Goal: Task Accomplishment & Management: Manage account settings

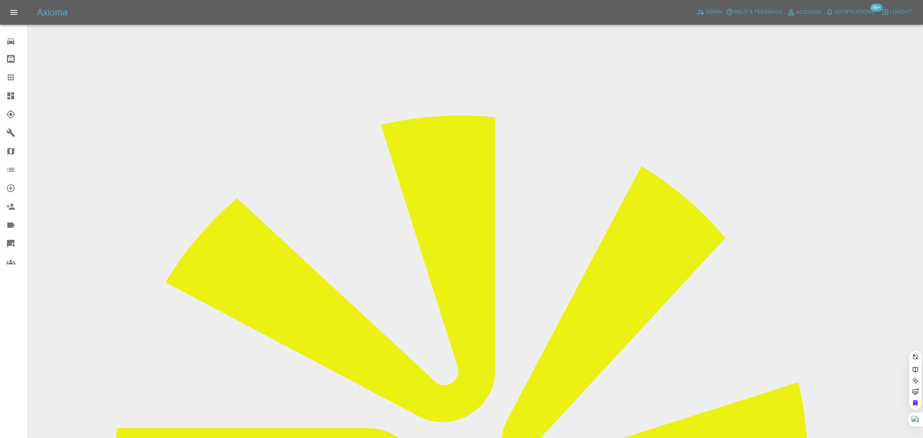
paste input "georgesmart2005@gmail.com"
type input "georgesmart2005@gmail.com"
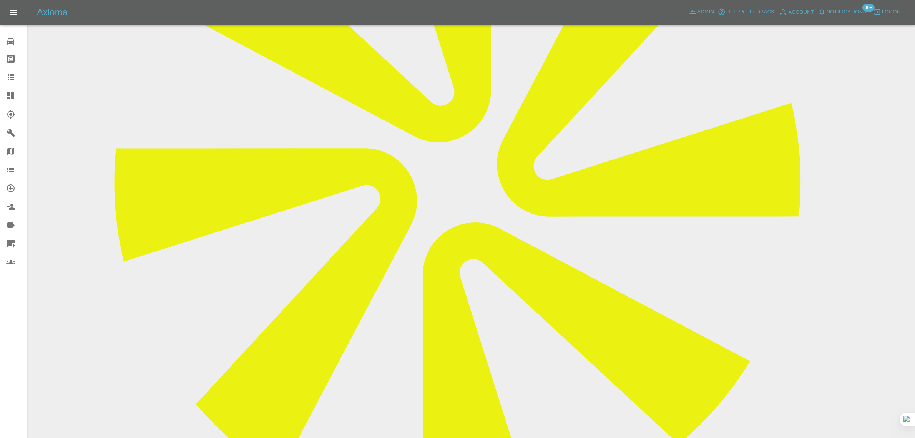
scroll to position [288, 0]
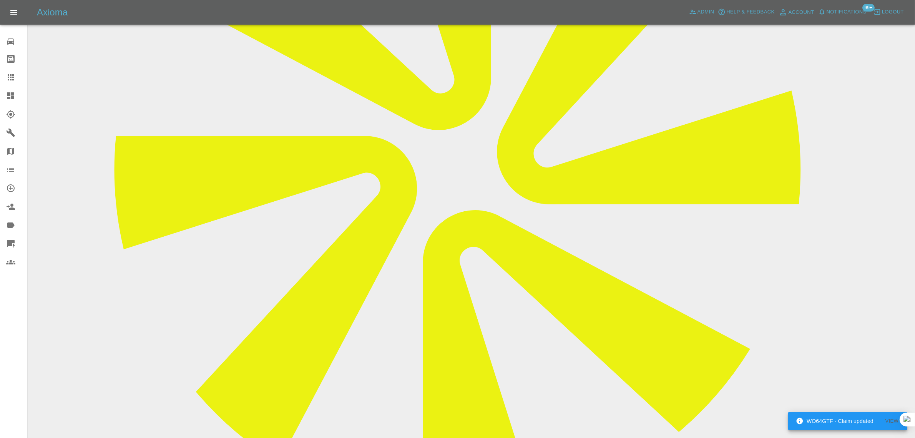
click at [10, 63] on icon at bounding box center [10, 58] width 9 height 9
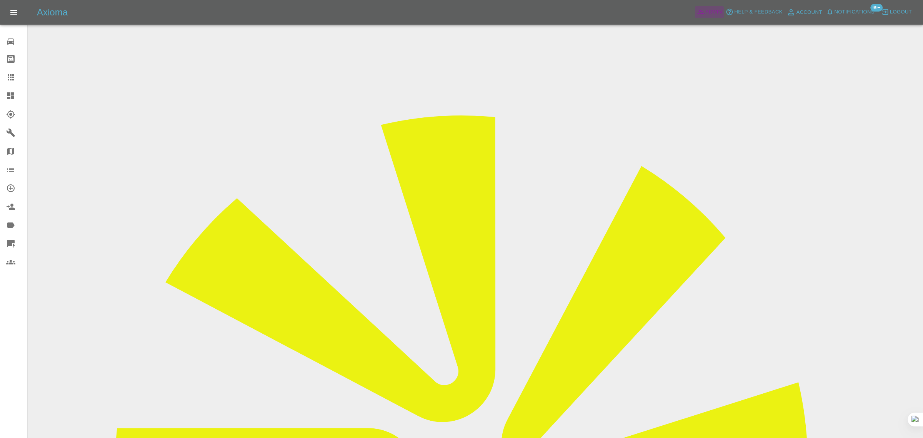
click at [710, 9] on span "Admin" at bounding box center [713, 12] width 17 height 9
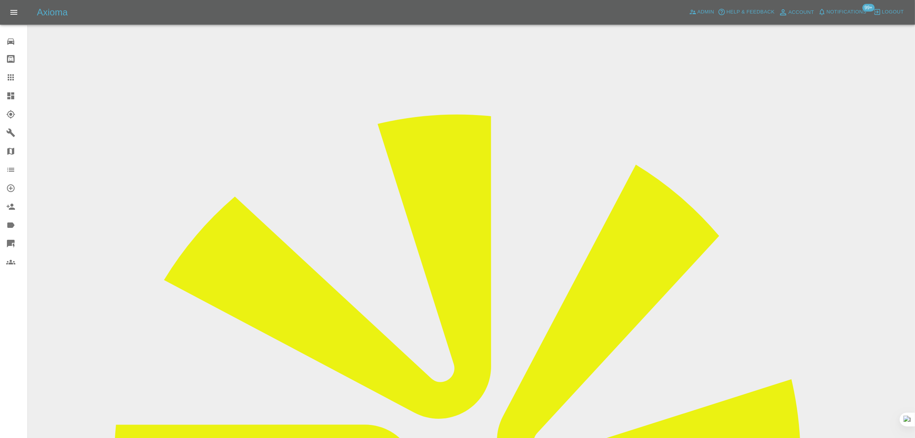
click at [12, 75] on icon at bounding box center [10, 77] width 9 height 9
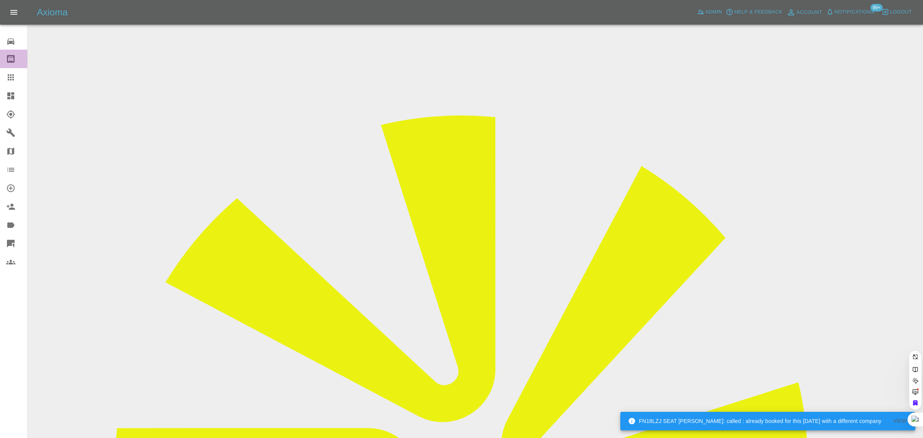
click at [6, 60] on icon at bounding box center [10, 58] width 9 height 9
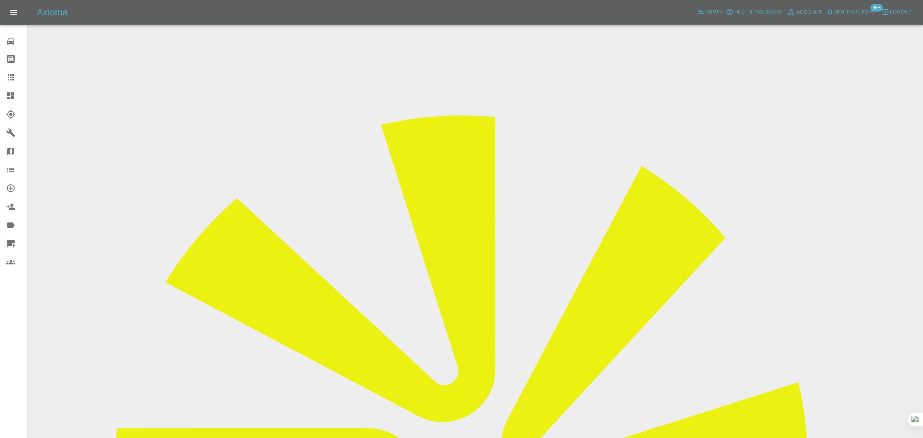
click at [10, 56] on icon at bounding box center [11, 59] width 8 height 8
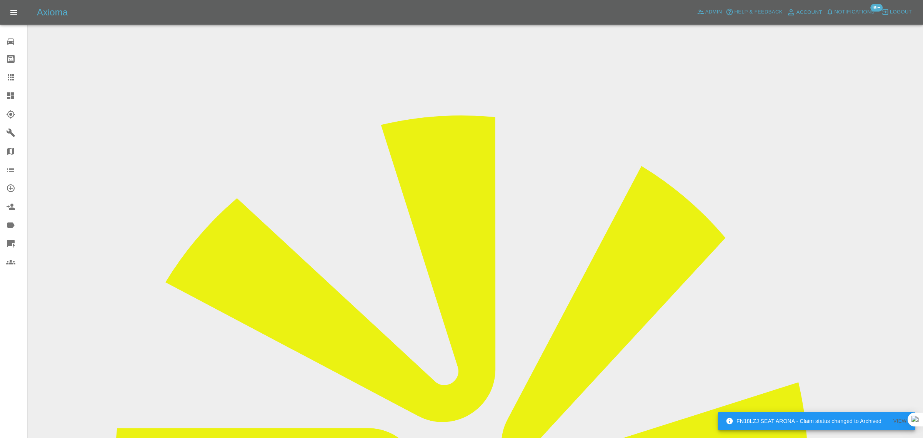
click at [15, 79] on div at bounding box center [17, 77] width 22 height 9
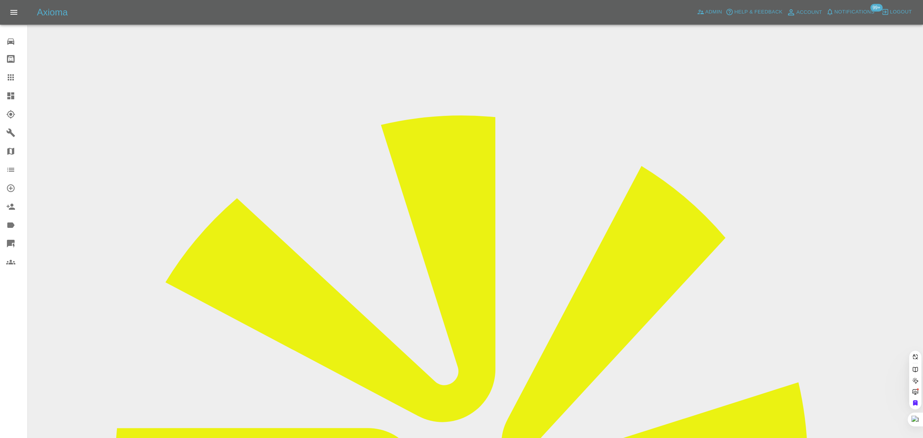
paste input "Andreataylora147@gmail.com"
type input "Andreataylora147@gmail.co"
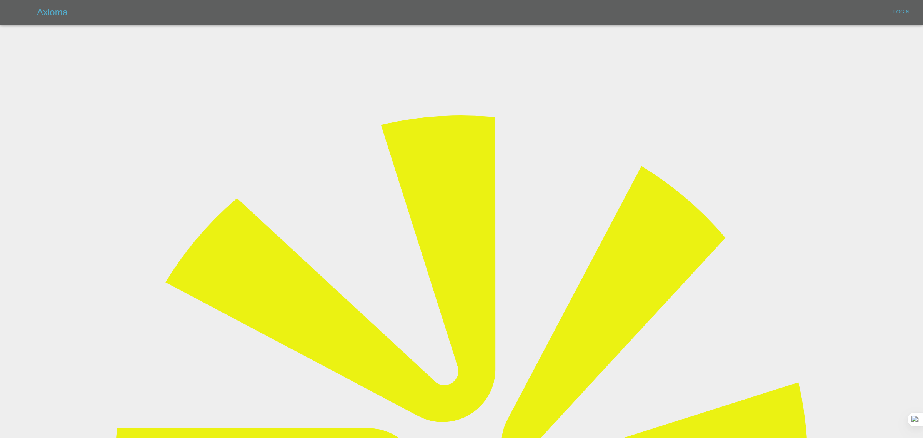
type input "bookkeeping@fifoaccounting.com"
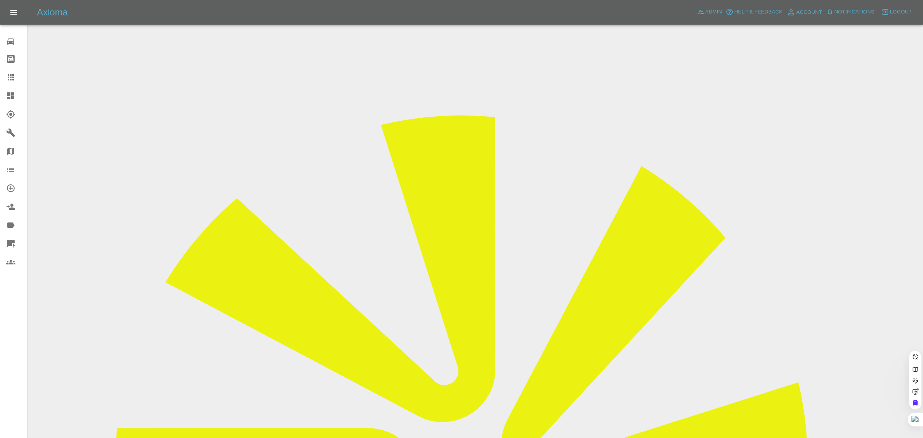
paste input "Andreataylora147@gmail.com"
type input "Andreataylora147@gmail.co"
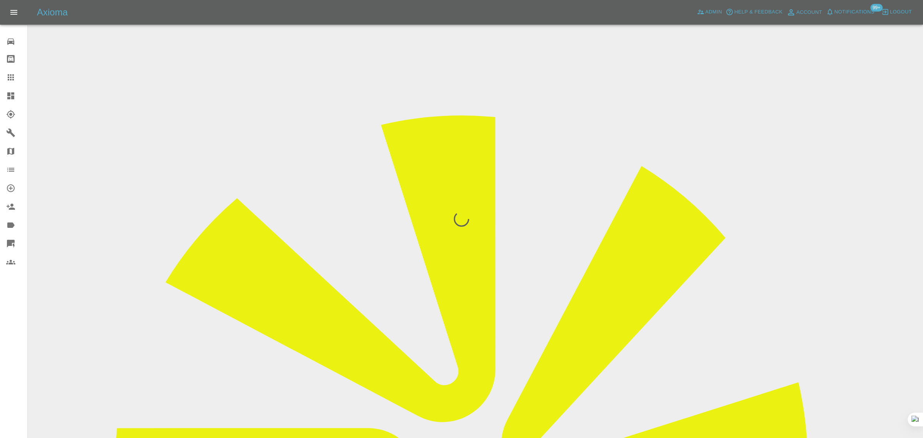
click at [9, 333] on div "0 Repair home Bodyshop home Claims Dashboard Explorer Garages Map Organization …" at bounding box center [14, 219] width 28 height 438
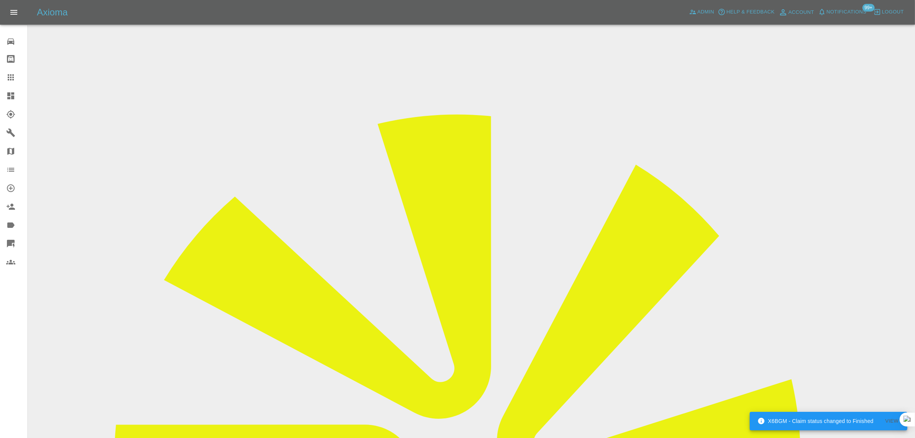
click at [14, 77] on icon at bounding box center [10, 77] width 9 height 9
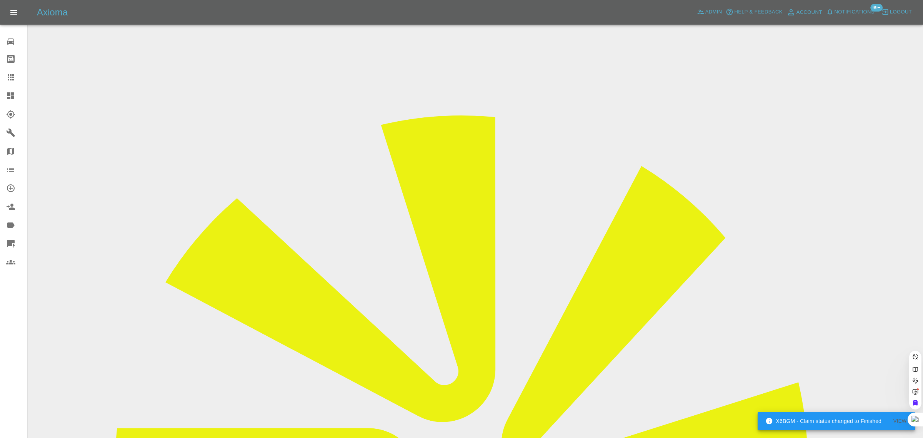
paste input "i.hindhaugh@sky.com"
type input "i.hindhaugh@sky.co"
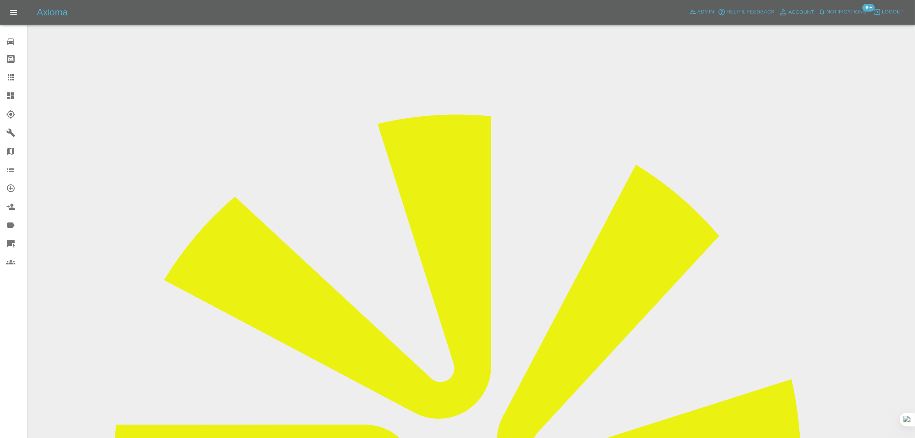
click at [8, 73] on icon at bounding box center [10, 77] width 9 height 9
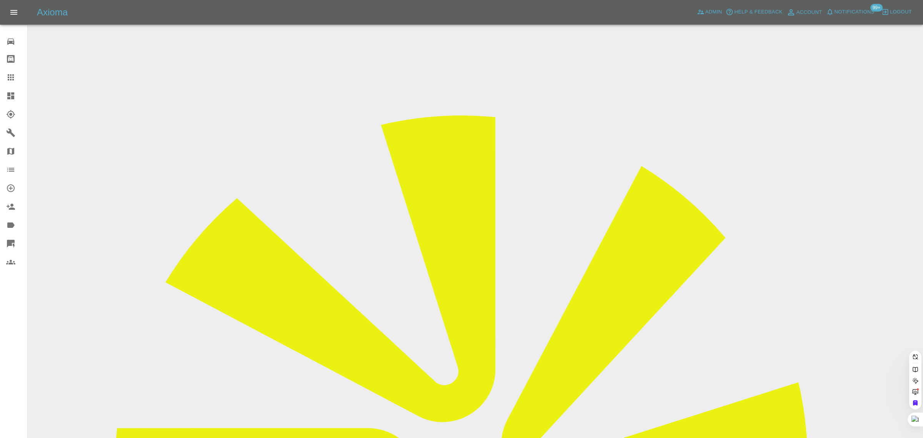
paste input "marx.green@gmail.com"
type input "marx.green@gmail.com"
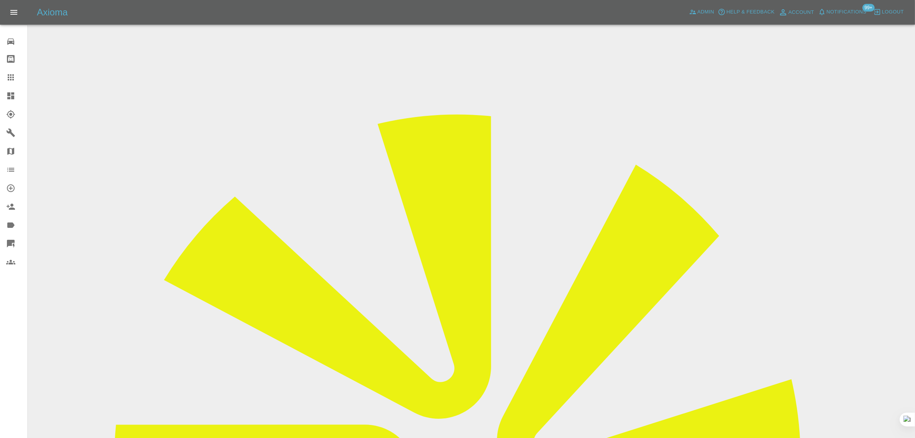
click at [16, 80] on div at bounding box center [17, 77] width 22 height 9
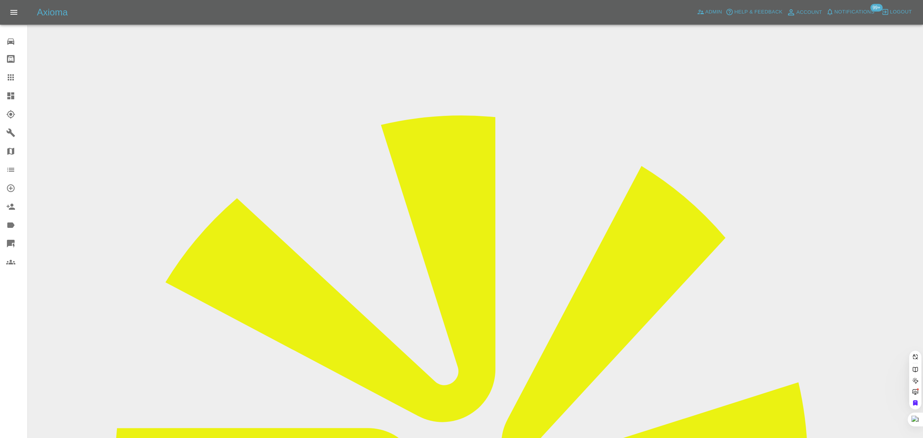
paste input "awelfair@hotmail.com"
type input "awelfair@hotmail."
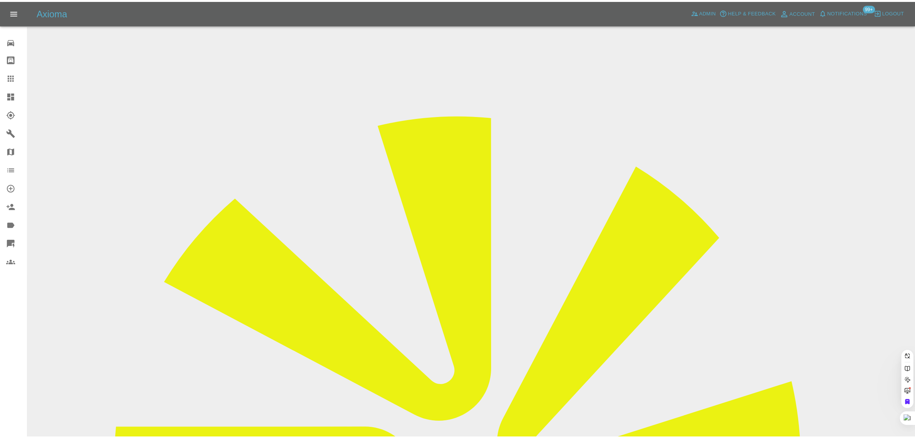
scroll to position [0, 0]
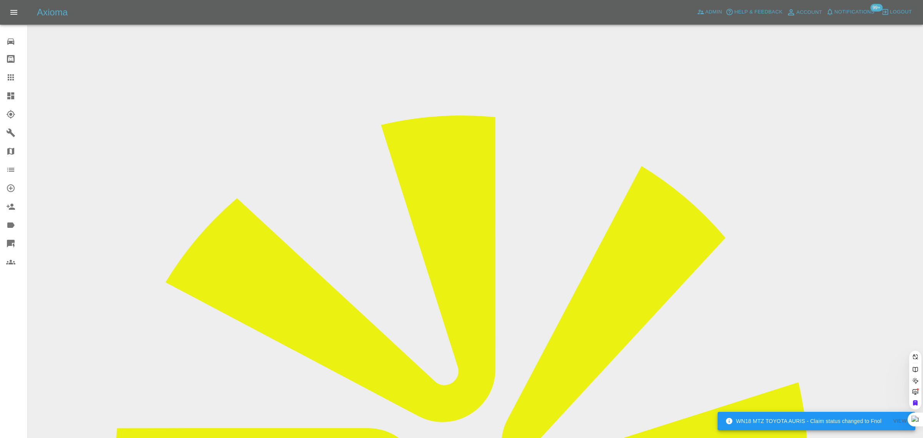
click at [13, 335] on div "0 Repair home Bodyshop home Claims Dashboard Explorer Garages Map Organization …" at bounding box center [14, 219] width 28 height 438
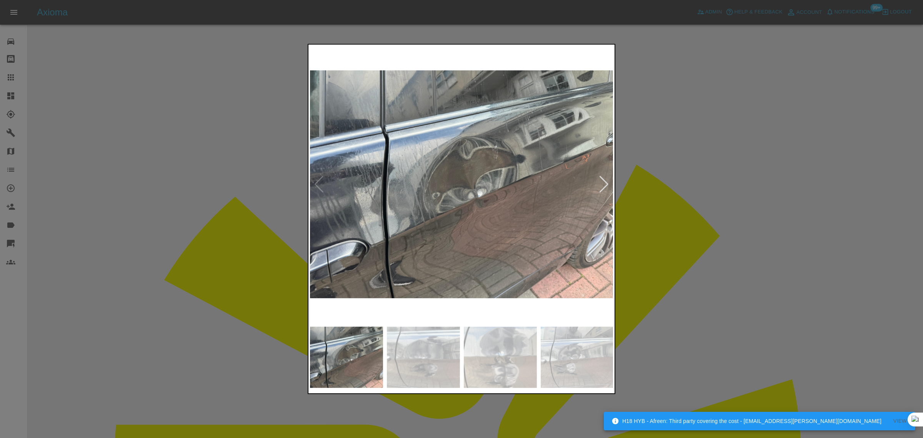
click at [7, 89] on div at bounding box center [461, 219] width 923 height 438
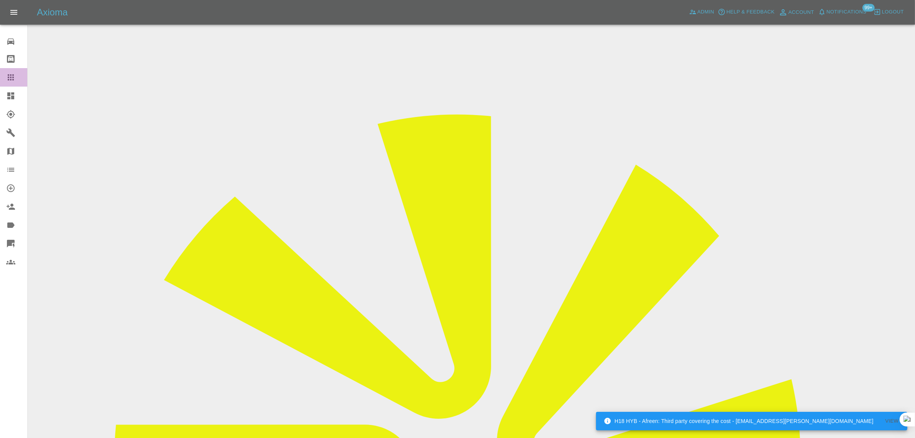
click at [10, 82] on link "Claims" at bounding box center [13, 77] width 27 height 18
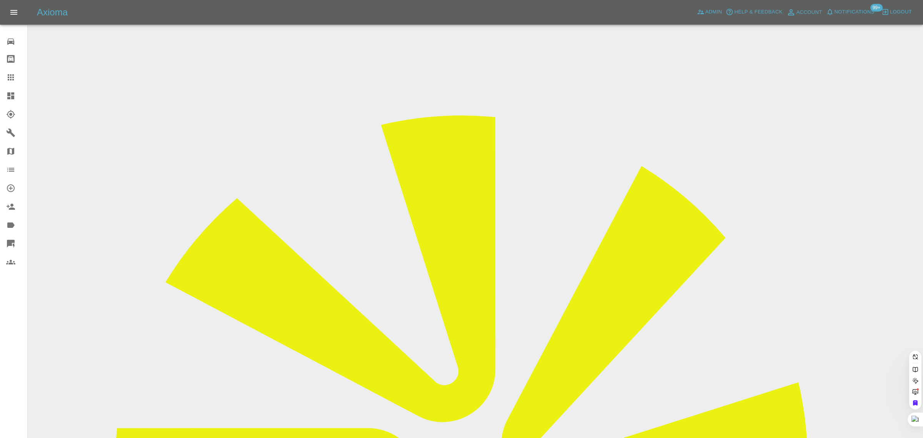
paste input "bnkrasner@gmail.com"
type input "bnkrasner@gmail.co"
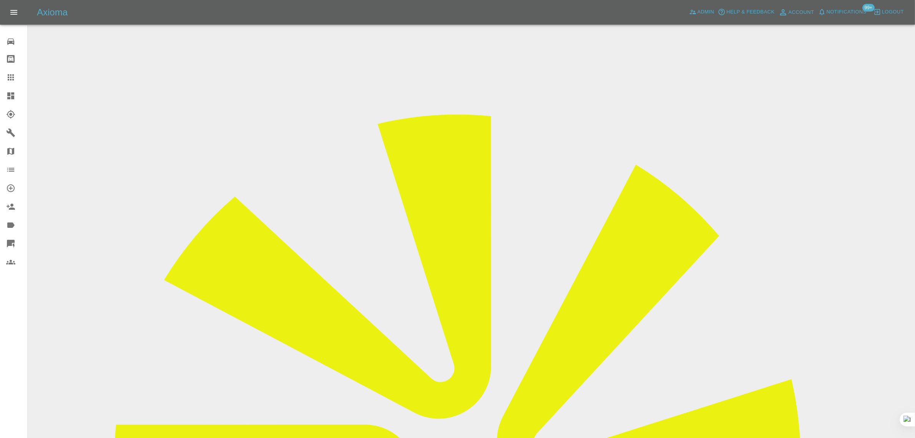
click at [20, 72] on link "Claims" at bounding box center [13, 77] width 27 height 18
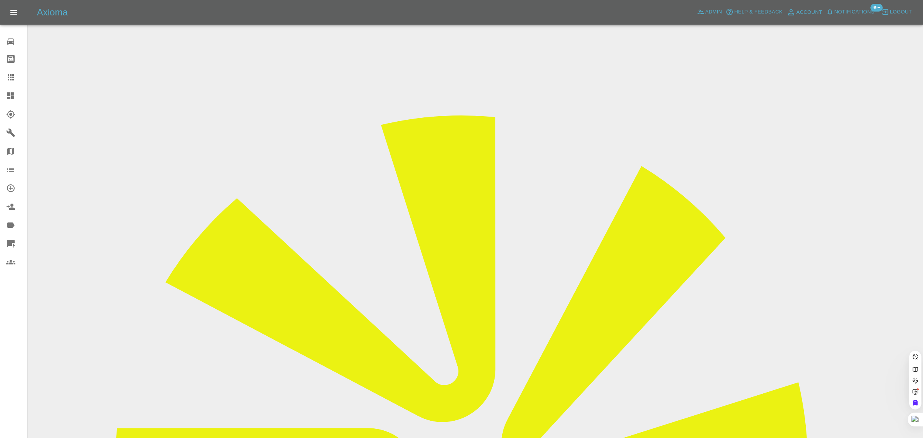
paste input "chaggar007@hotmail.com"
type input "chaggar007@hotmail.co"
click at [711, 13] on span "Admin" at bounding box center [713, 12] width 17 height 9
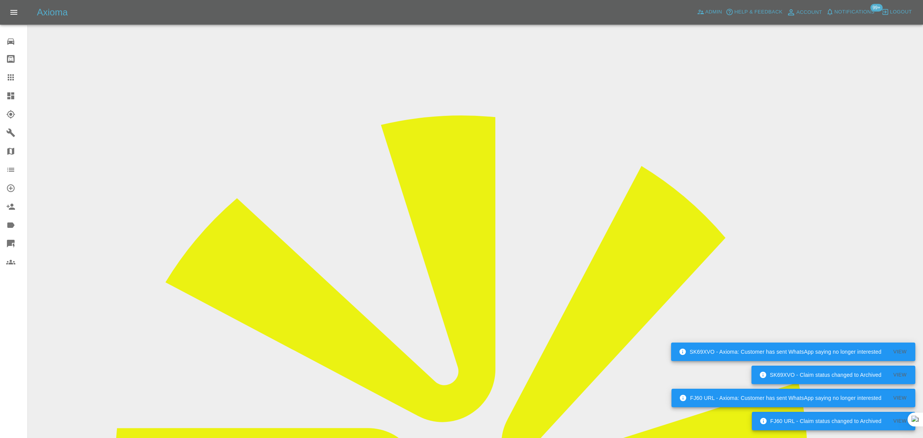
paste input "chaggar007@hotmail.com"
type input "chaggar007@hotmail.com"
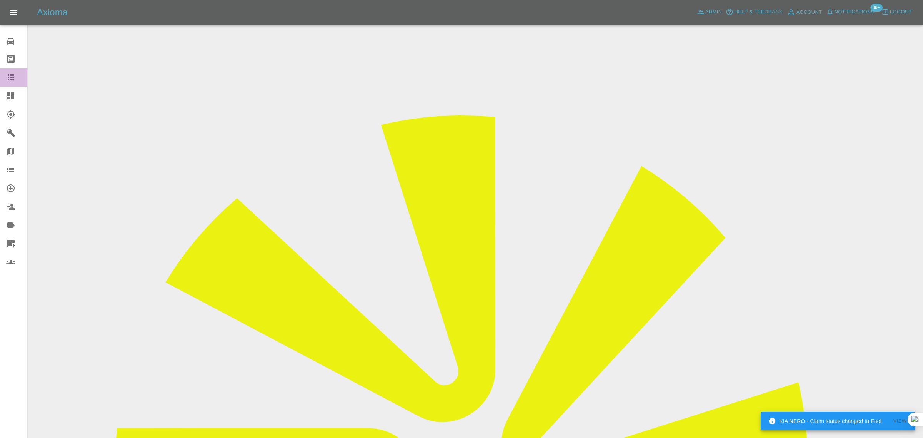
click at [10, 76] on icon at bounding box center [10, 77] width 9 height 9
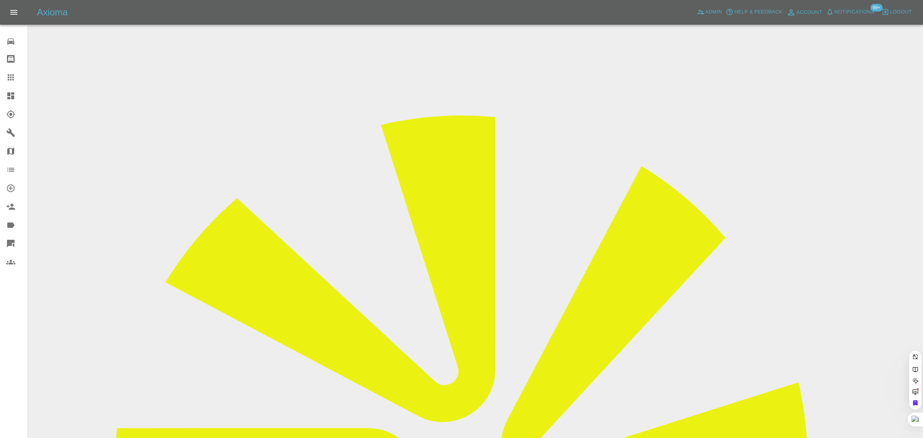
paste input "janbarrycable@gmail.com"
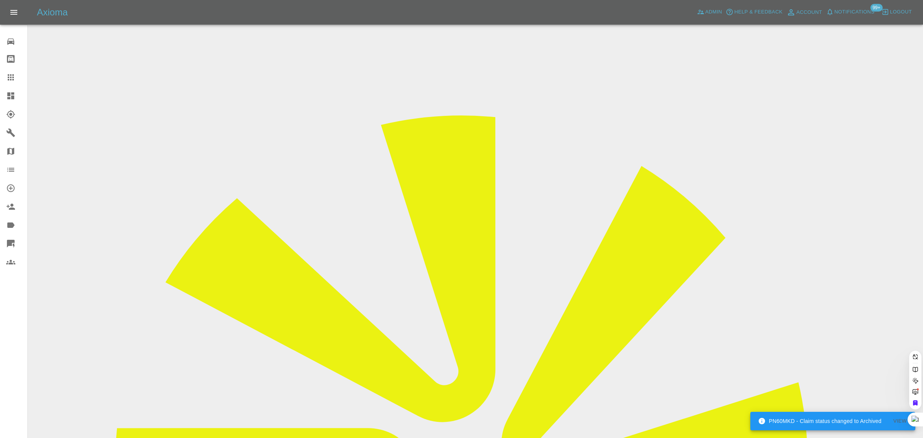
type input "janbarrycable@gmail.com"
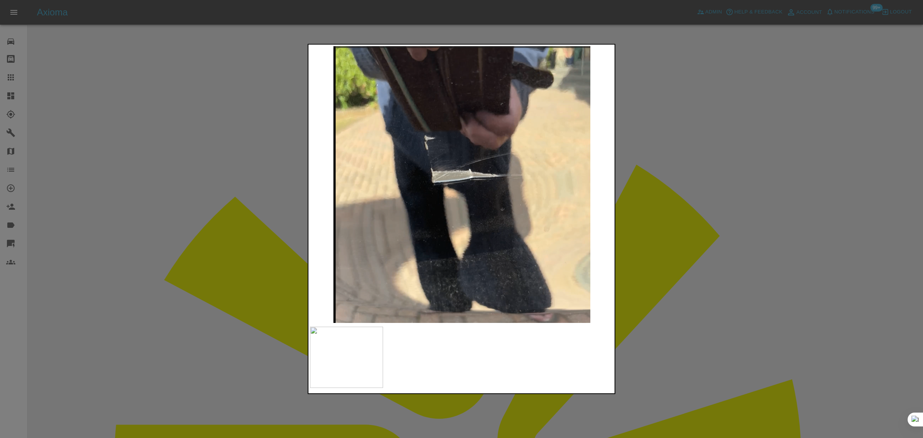
click at [840, 141] on div at bounding box center [461, 219] width 923 height 438
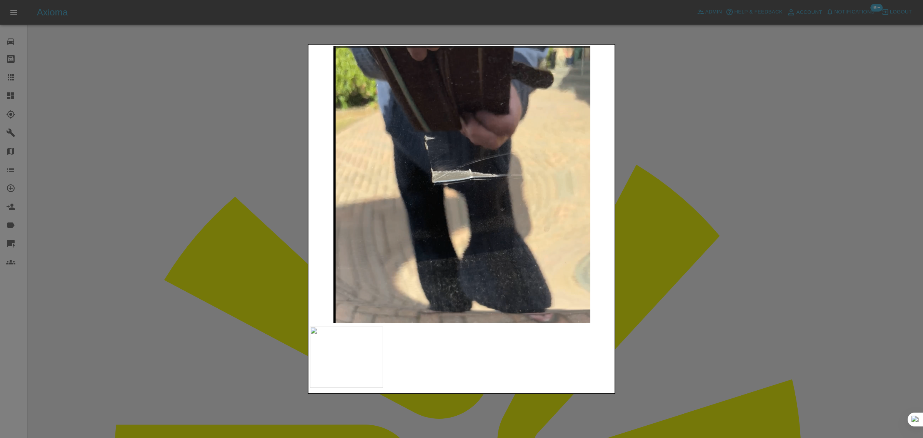
click at [747, 193] on div at bounding box center [461, 219] width 923 height 438
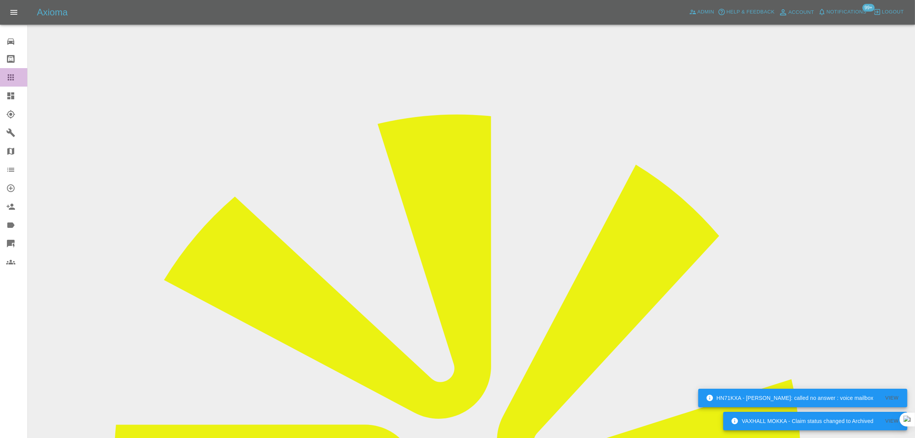
click at [13, 74] on icon at bounding box center [11, 77] width 6 height 6
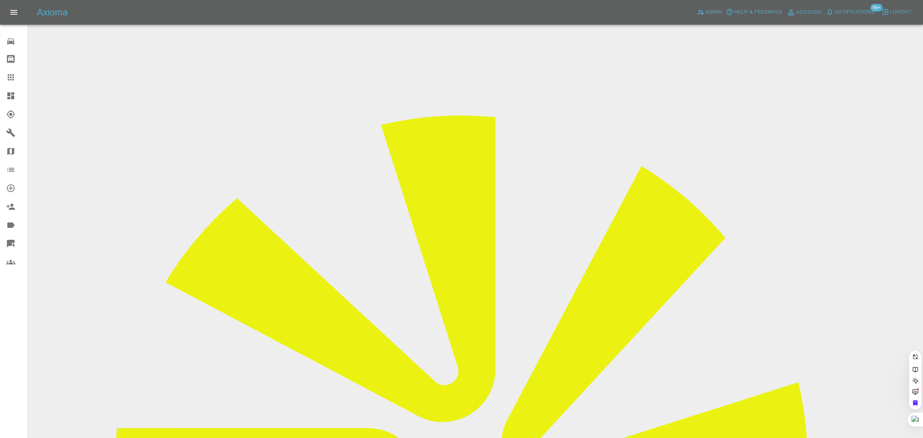
paste input "chaggar007@hotmail.com"
type input "chaggar007@hotmail.com"
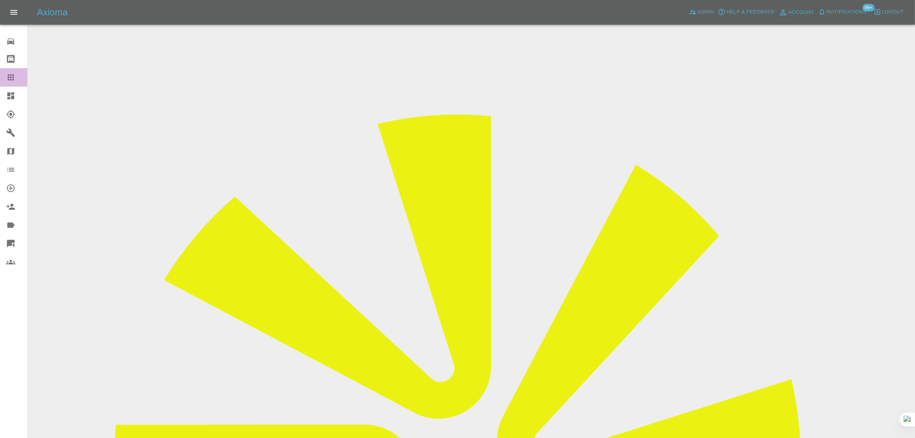
click at [11, 77] on icon at bounding box center [11, 77] width 6 height 6
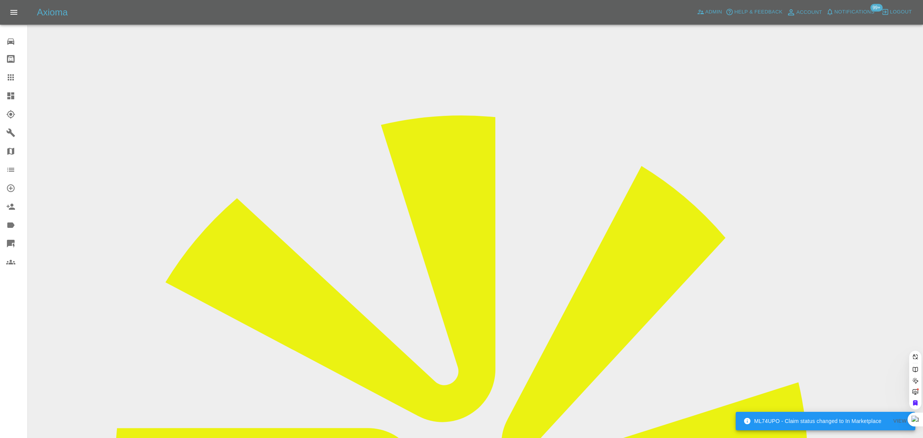
paste input "chaggar007@hotmail.com"
type input "chaggar007@hotmail.com"
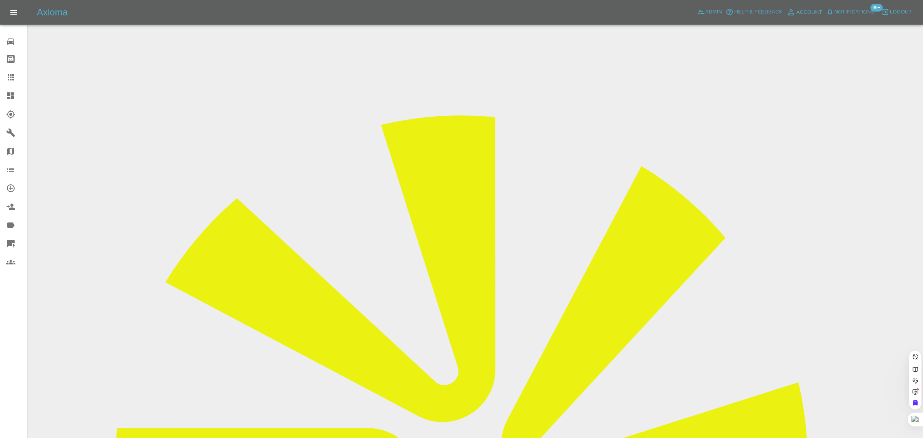
paste input "chaggar007@hotmail.com"
type input "chaggar007@hotmail.com"
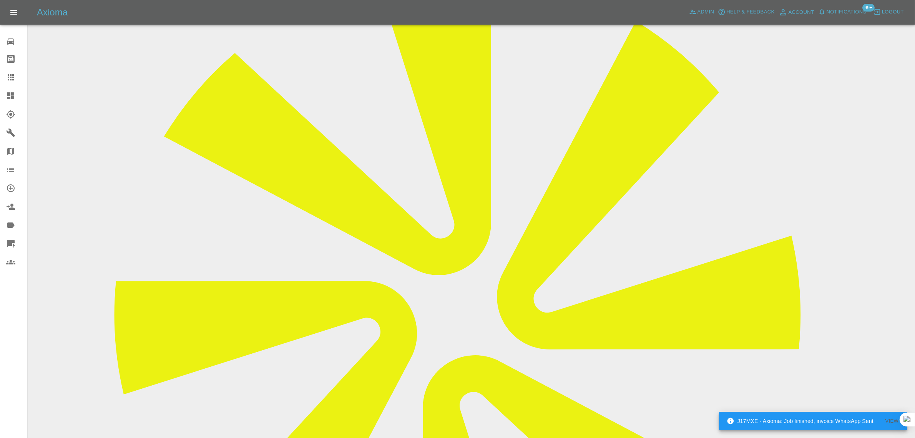
scroll to position [144, 0]
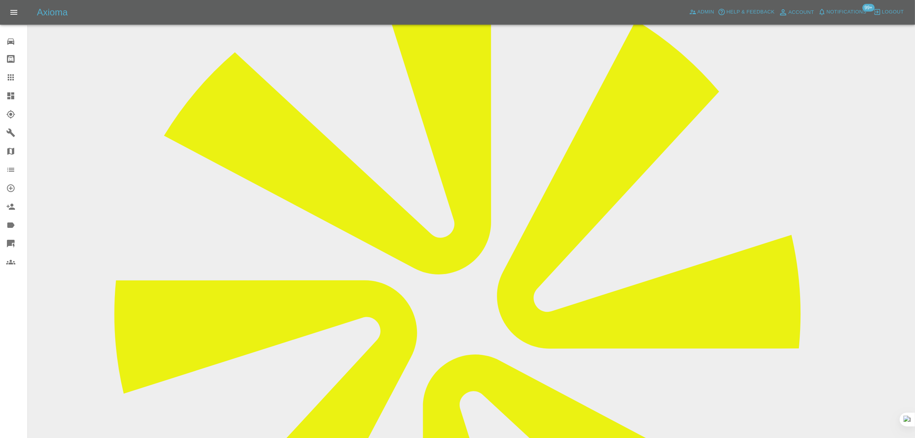
click at [9, 82] on link "Claims" at bounding box center [13, 77] width 27 height 18
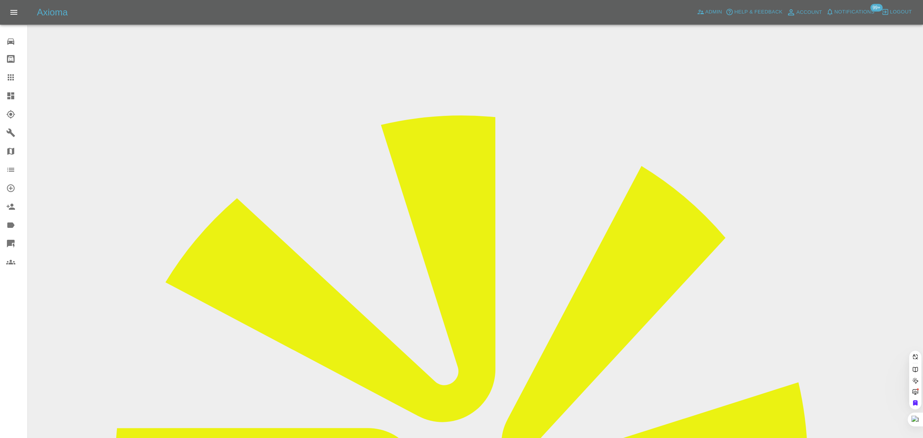
paste input "[EMAIL_ADDRESS][DOMAIN_NAME]"
type input "[EMAIL_ADDRESS][DOMAIN_NAME]"
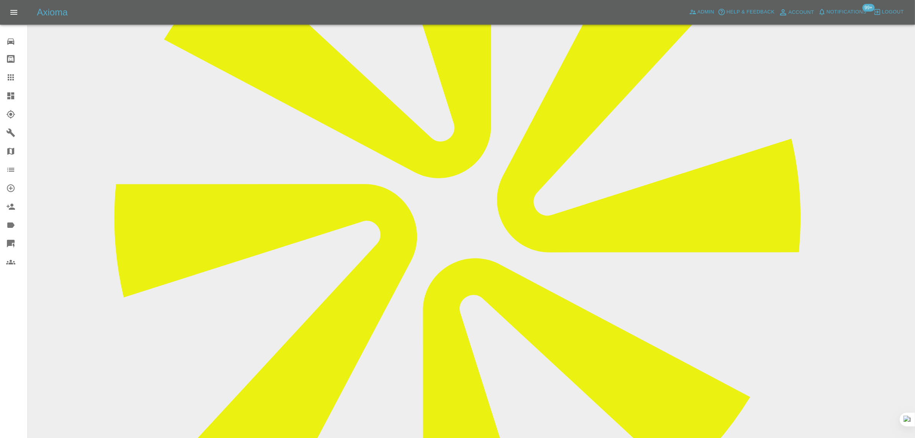
scroll to position [364, 0]
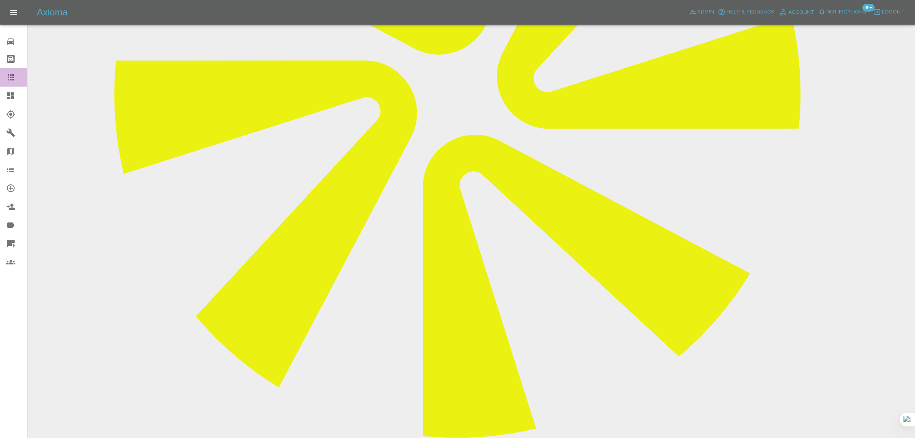
click at [11, 77] on icon at bounding box center [11, 77] width 6 height 6
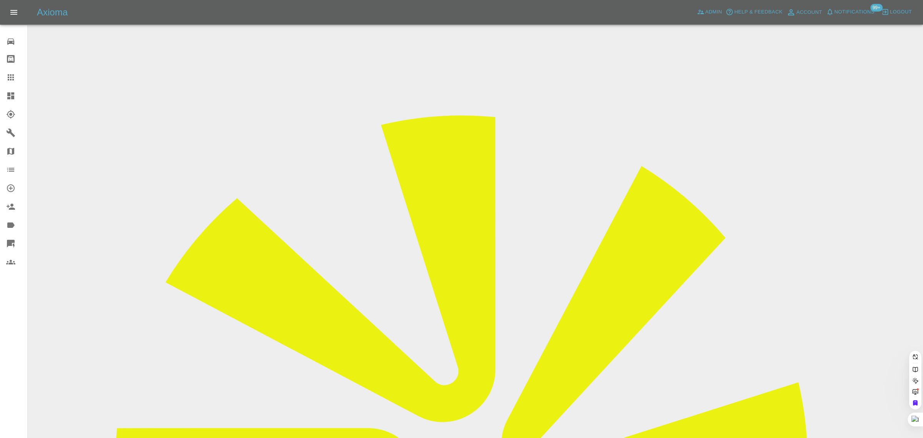
paste input "[EMAIL_ADDRESS][DOMAIN_NAME]"
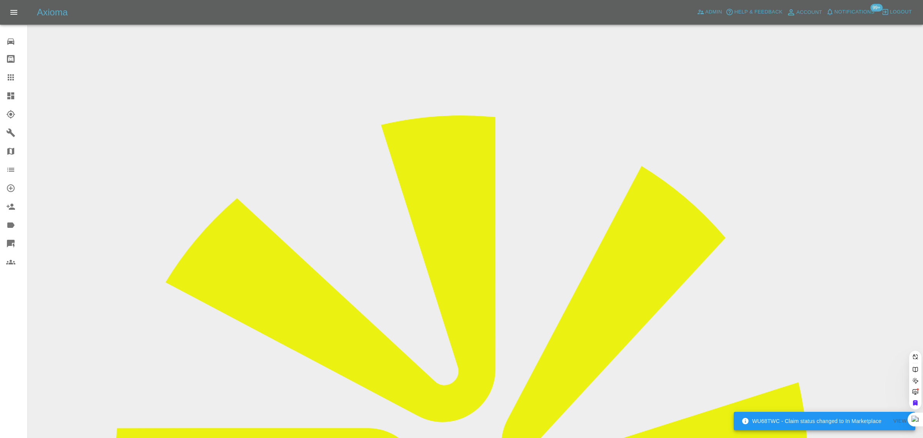
type input "hitesh_parmar"
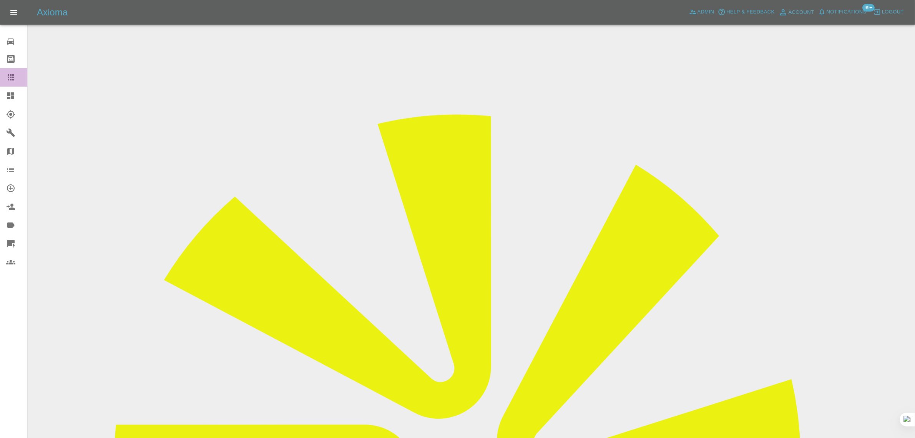
click at [17, 78] on div at bounding box center [17, 77] width 22 height 9
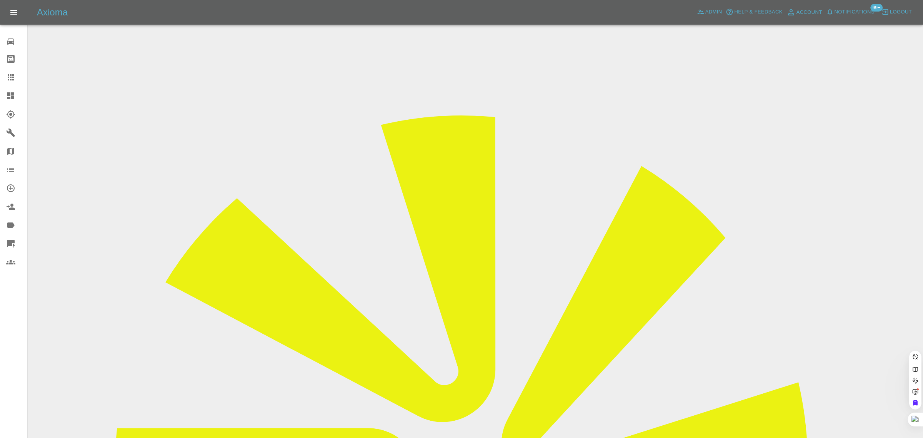
paste input "janbarrycable@gmail.com"
type input "janbarrycable@gmail.com"
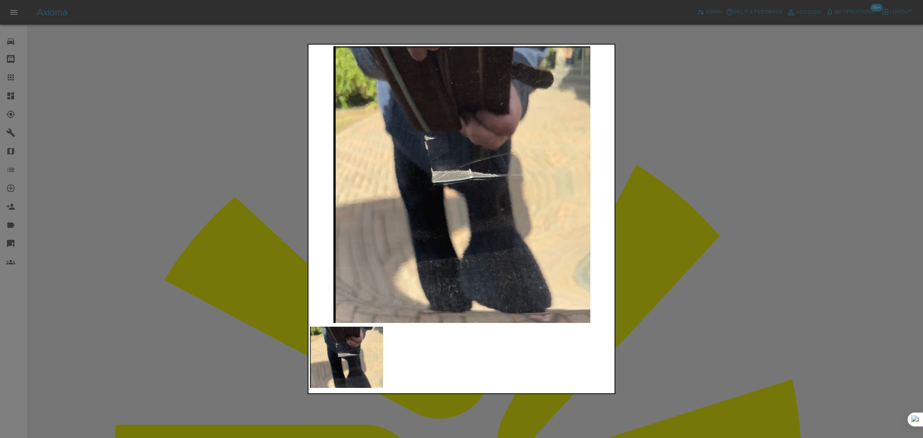
click at [669, 238] on div at bounding box center [461, 219] width 923 height 438
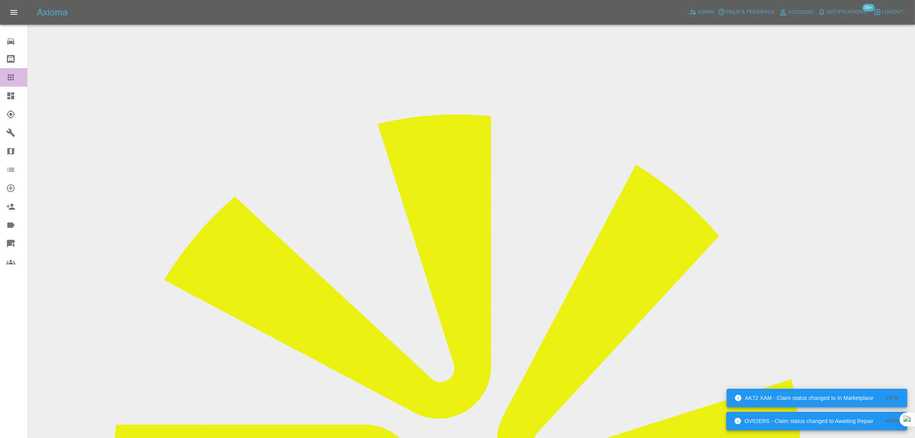
click at [15, 81] on icon at bounding box center [10, 77] width 9 height 9
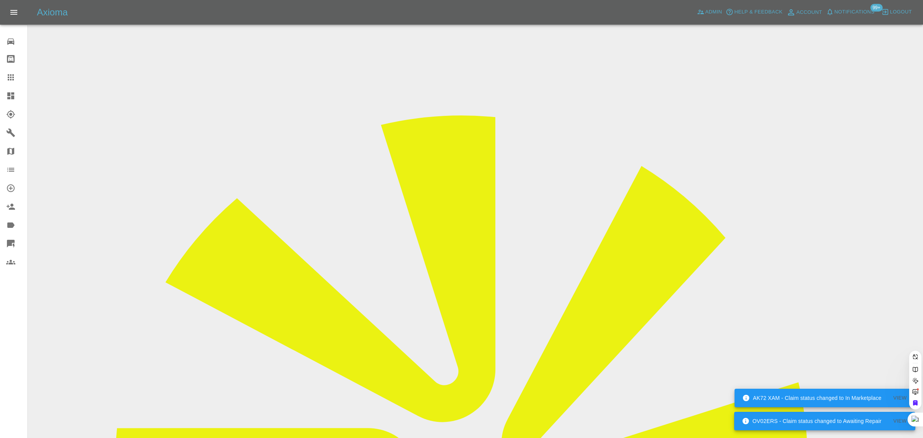
paste input "[EMAIL_ADDRESS][DOMAIN_NAME]"
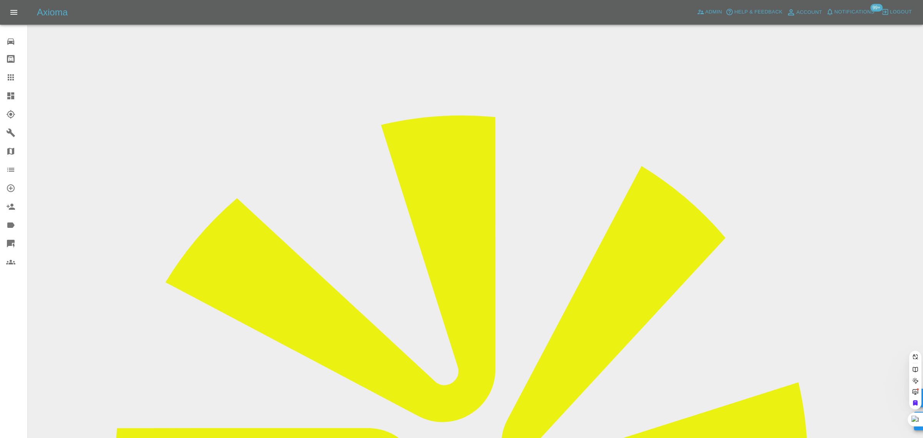
type input "[EMAIL_ADDRESS][DOMAIN_NAME]"
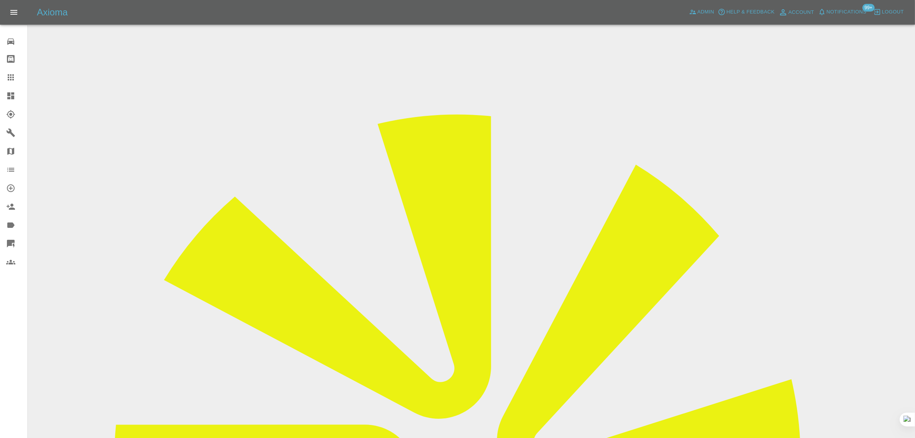
click at [15, 78] on icon at bounding box center [10, 77] width 9 height 9
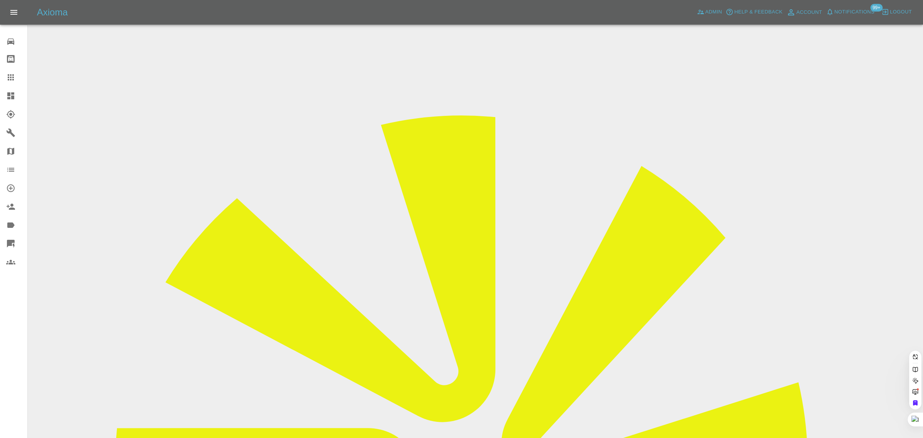
paste input "chaggar007@hotmail.com"
type input "chaggar007@hotmail.com"
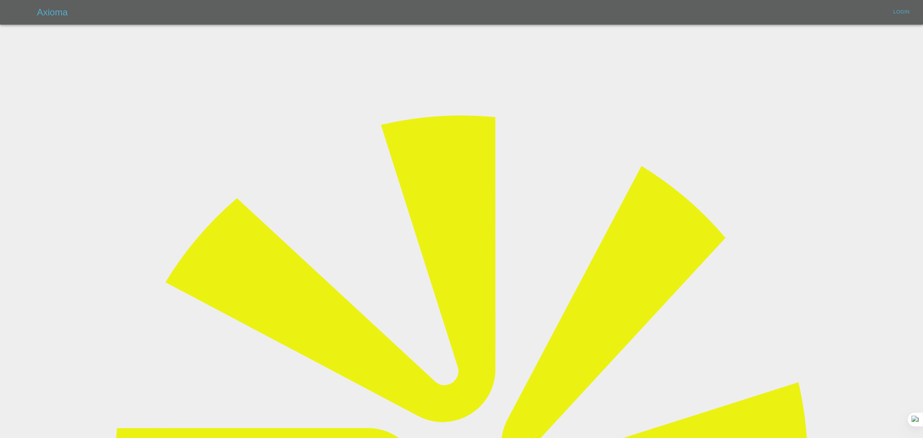
type input "bookkeeping@fifoaccounting.com"
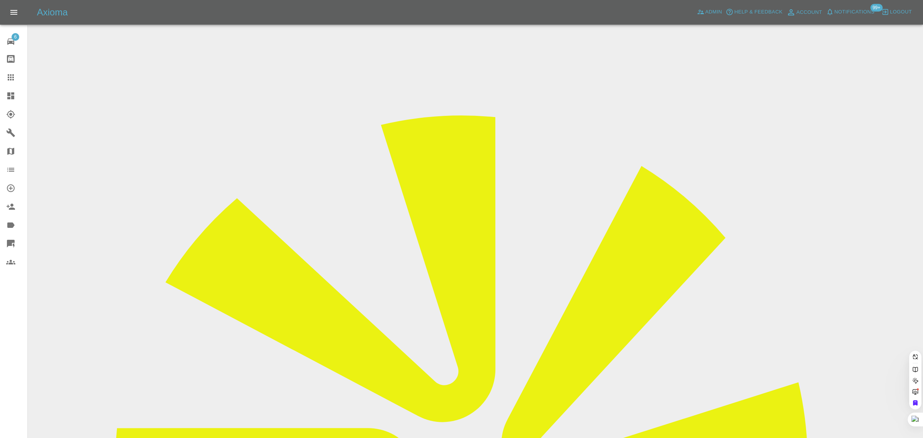
paste input "chaggar007@hotmail.com"
type input "chaggar007@hotmail.com"
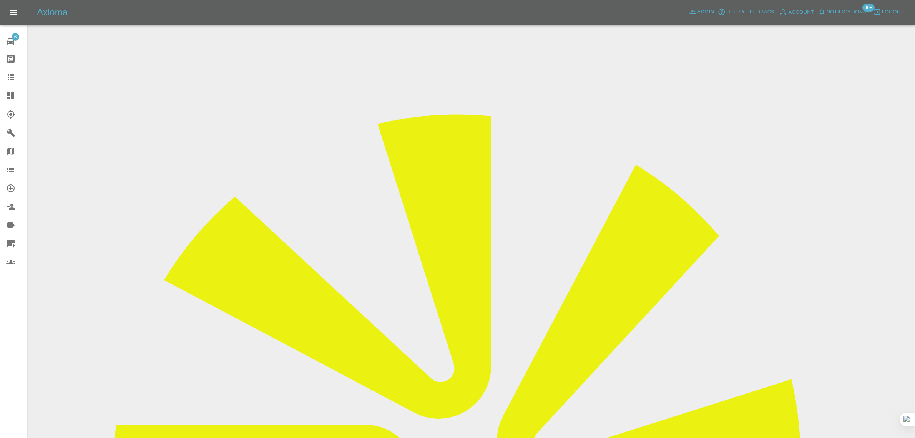
drag, startPoint x: 787, startPoint y: 327, endPoint x: 764, endPoint y: 325, distance: 22.8
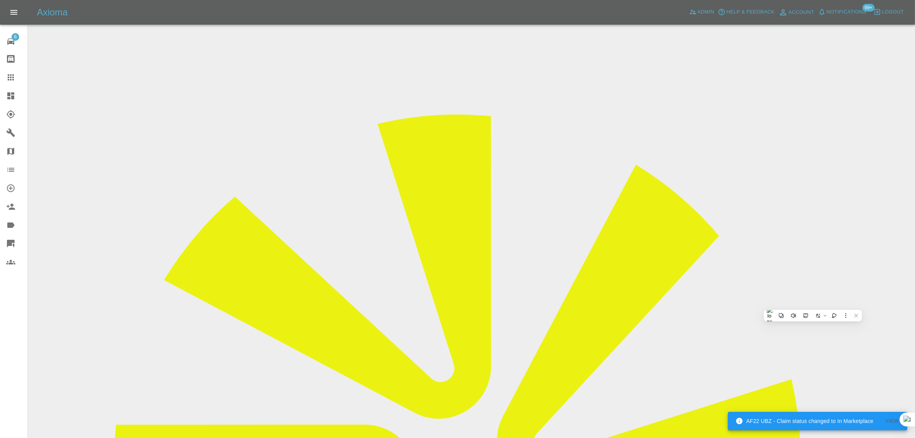
click at [12, 81] on icon at bounding box center [10, 77] width 9 height 9
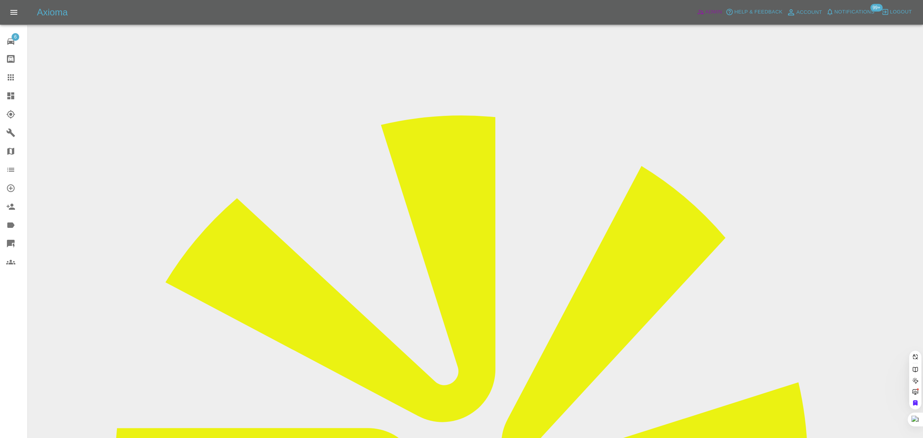
click at [712, 14] on span "Admin" at bounding box center [713, 12] width 17 height 9
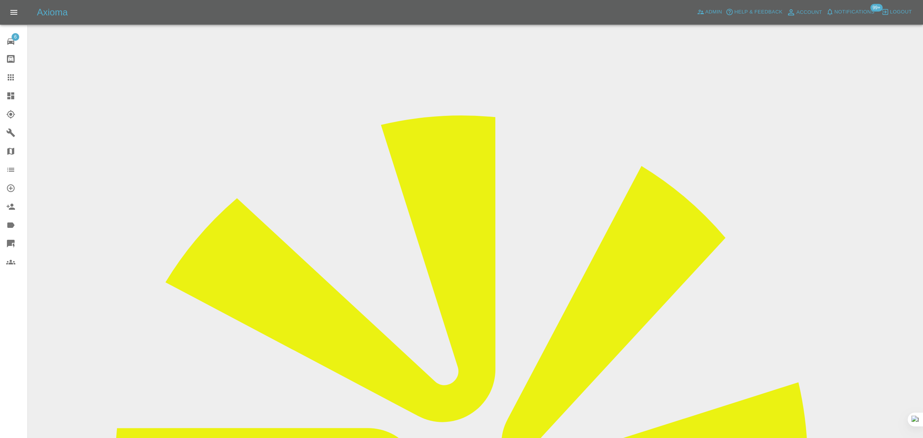
paste input "chaggar007@hotmail.com"
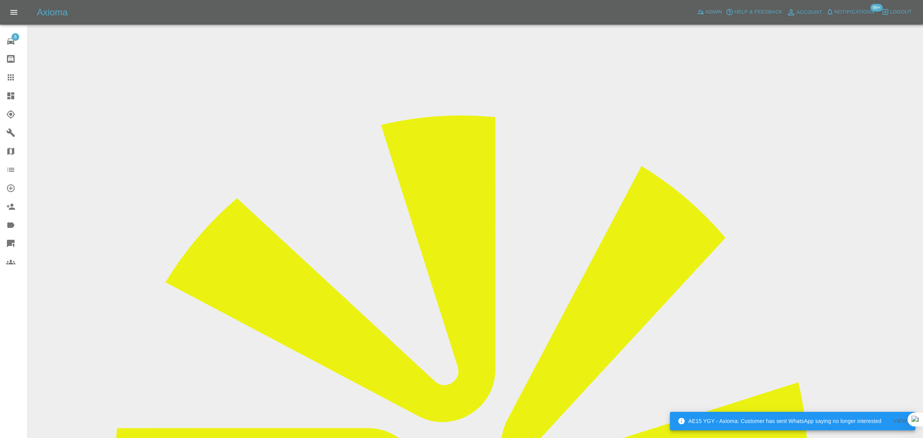
type input "chaggar007@hotmail.com"
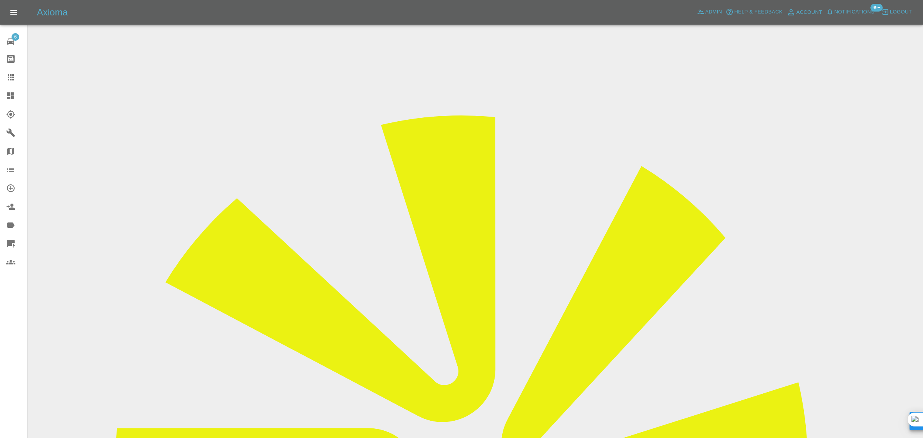
click at [11, 72] on link "Claims" at bounding box center [13, 77] width 27 height 18
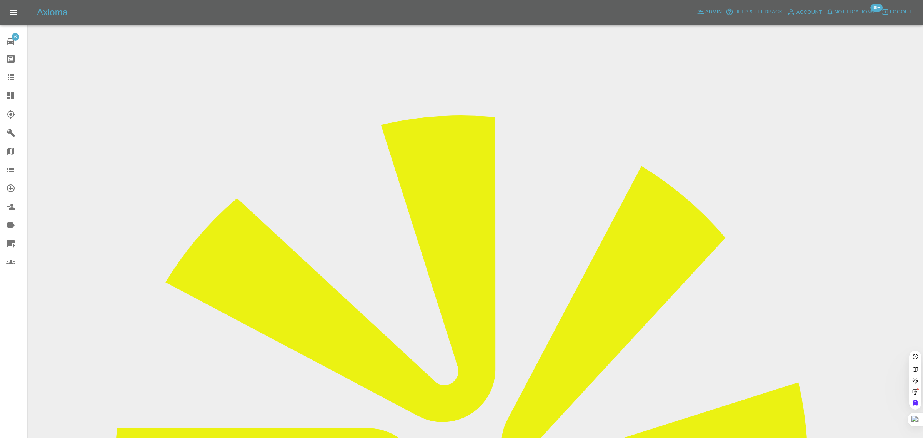
paste input "toby.hambridge@riggingservices.co.uk"
type input "toby.hambridge@riggingservices.co.u"
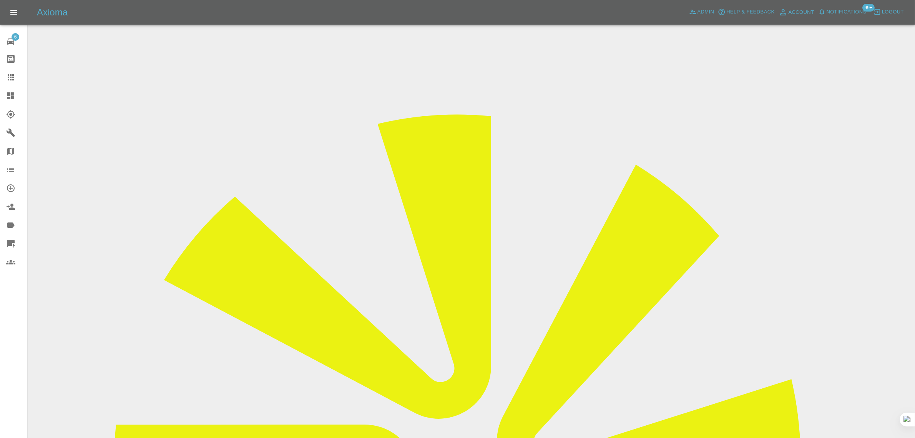
drag, startPoint x: 766, startPoint y: 327, endPoint x: 799, endPoint y: 322, distance: 33.1
drag, startPoint x: 434, startPoint y: 256, endPoint x: 531, endPoint y: 260, distance: 97.7
copy td "toby.hambridge@riggingservices.co.uk"
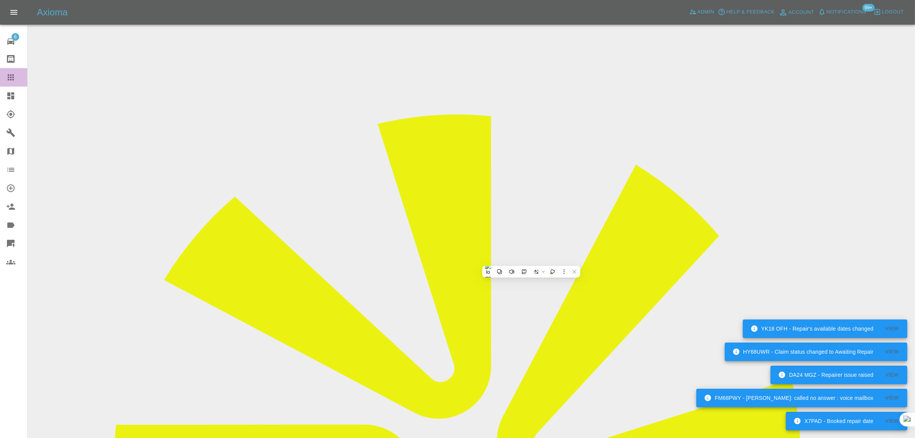
drag, startPoint x: 13, startPoint y: 76, endPoint x: 457, endPoint y: 225, distance: 468.4
click at [13, 76] on icon at bounding box center [10, 77] width 9 height 9
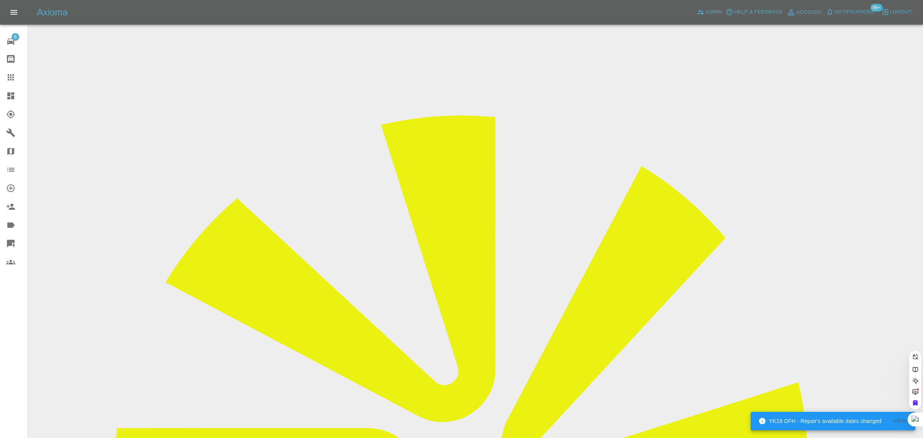
paste input "mills.gary1@sky.com"
type input "mills.gary1@sky.com"
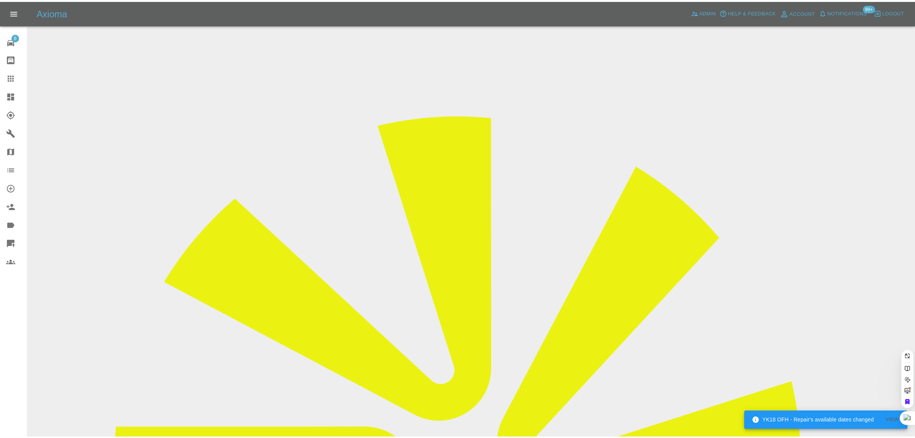
scroll to position [0, 0]
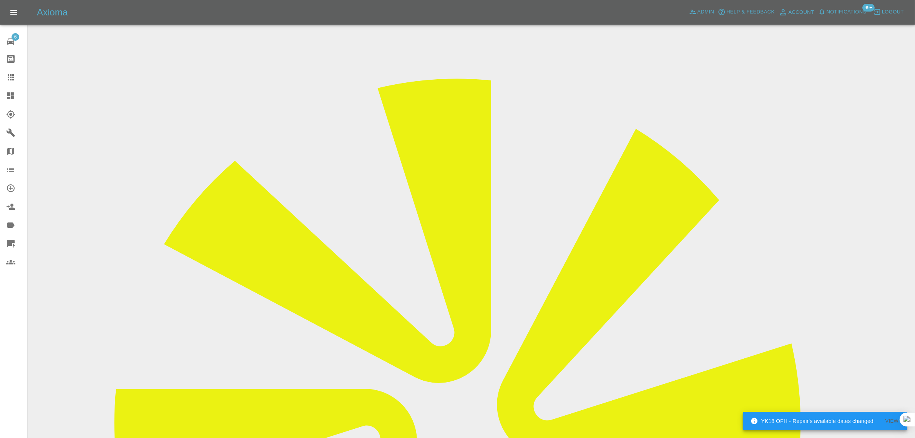
scroll to position [288, 0]
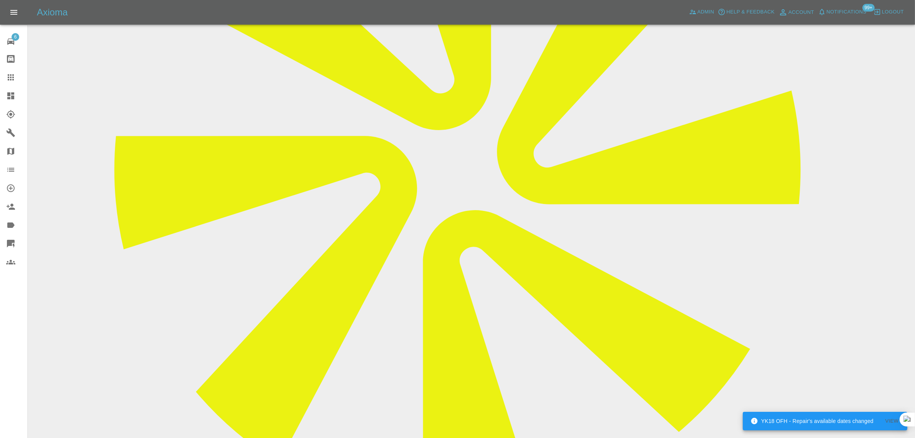
paste textarea "Thank you for your email estimate which I accept subject to the work being carr…"
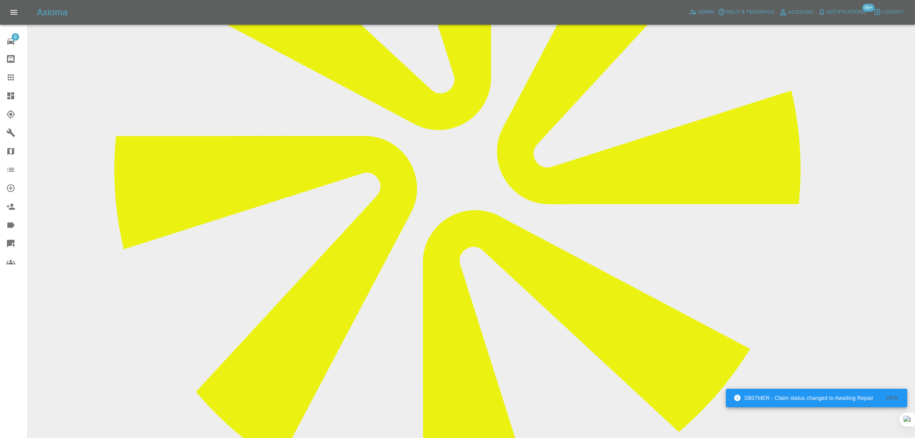
type textarea "Thank you for your email estimate which I accept subject to the work being carr…"
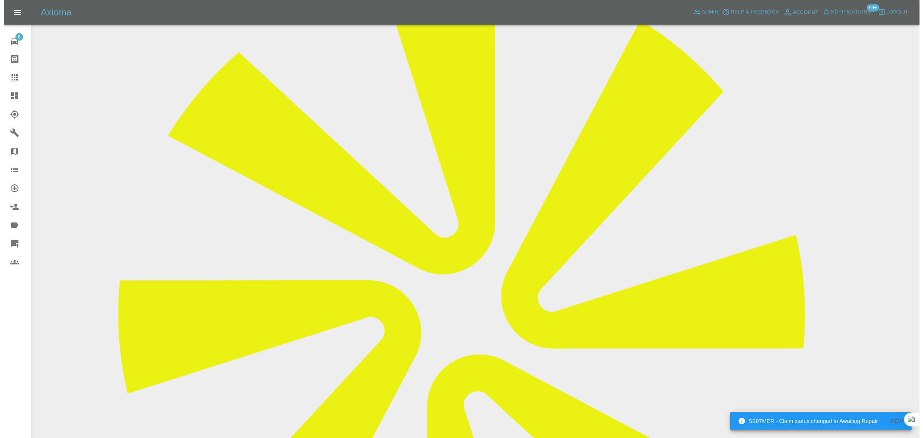
scroll to position [0, 0]
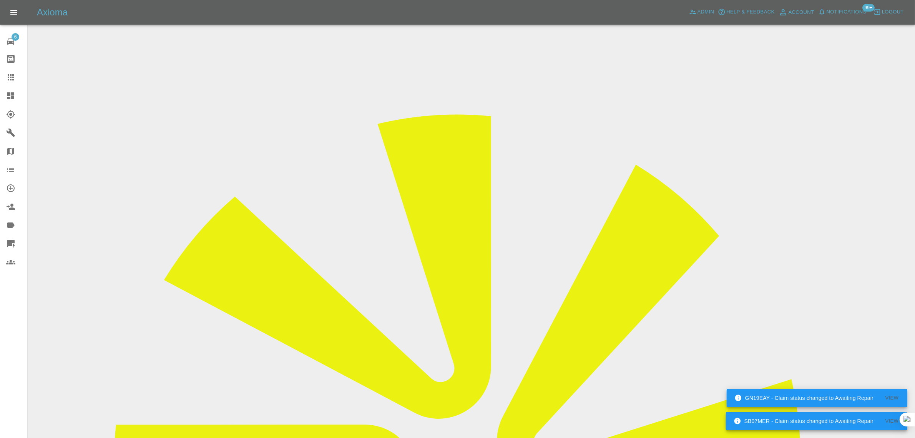
click at [14, 75] on icon at bounding box center [10, 77] width 9 height 9
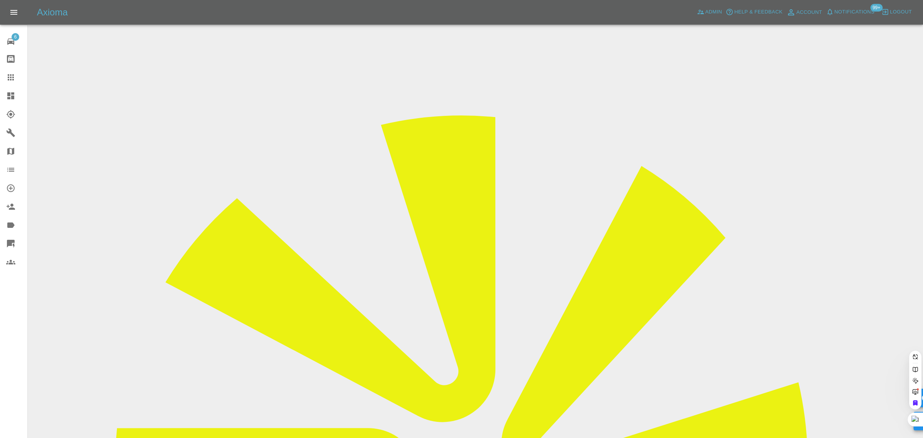
paste input "georgesmart2005@gmail.com"
type input "georgesmart2005@gmail.com"
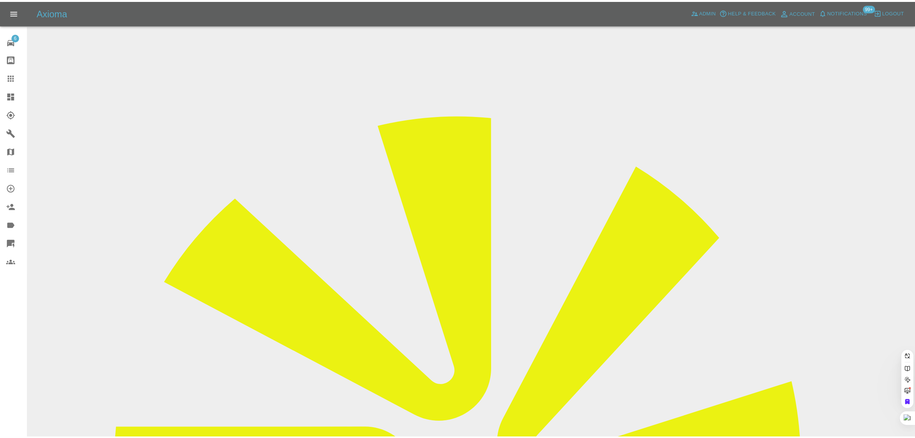
scroll to position [0, 22]
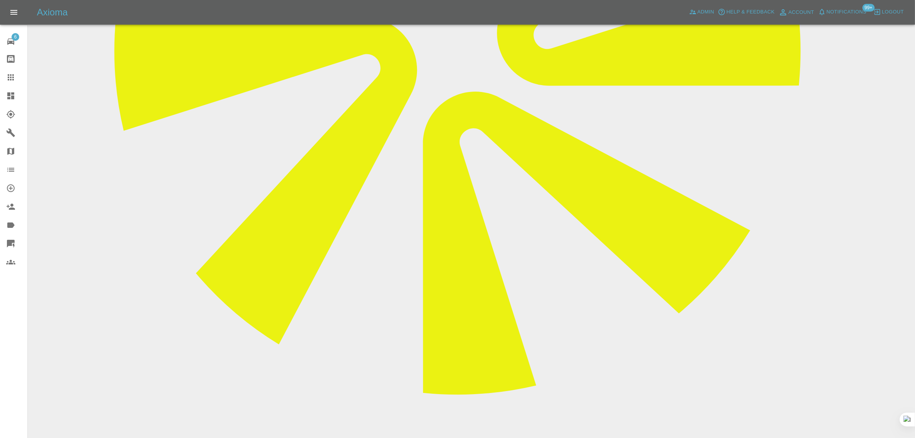
scroll to position [414, 0]
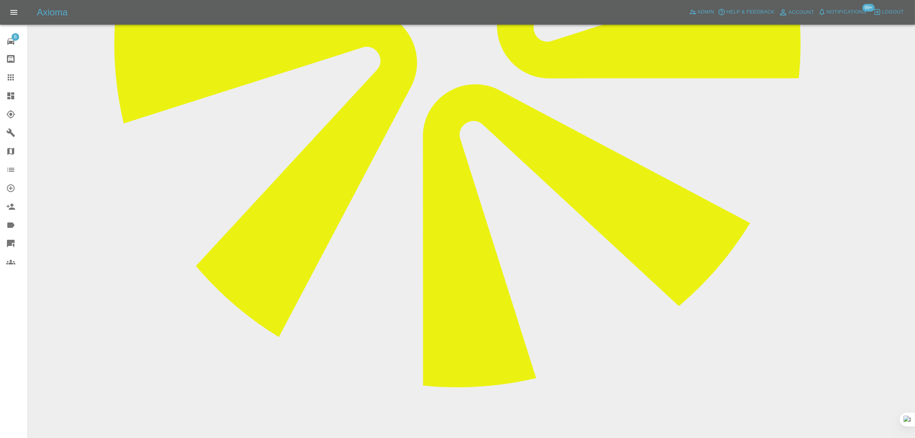
paste textarea "Hold off for now please as I cannot afford it until payday end of September and…"
type textarea "Hold off for now please as I cannot afford it until payday end of September and…"
click at [13, 74] on icon at bounding box center [10, 77] width 9 height 9
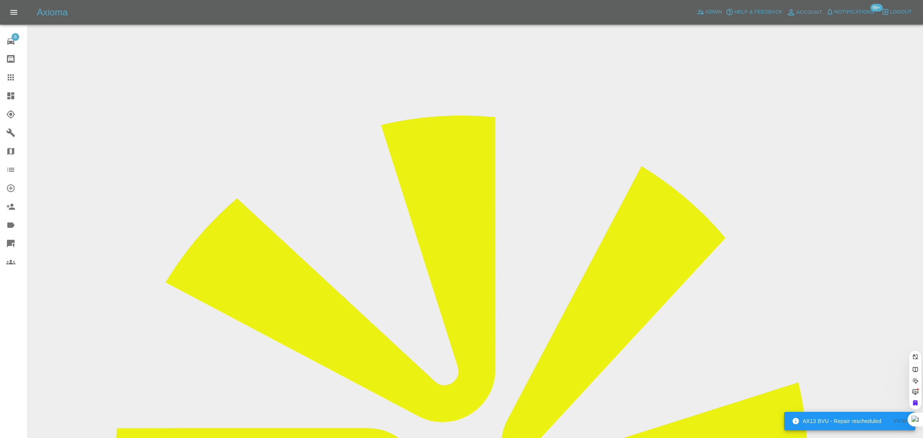
paste input "karenols@hotmail.co.uk"
type input "karenols@hotmail.co.uk"
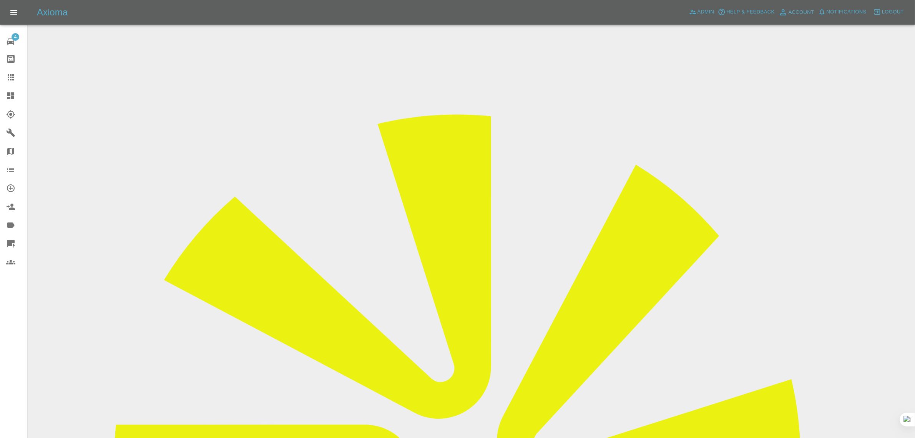
drag, startPoint x: 500, startPoint y: 259, endPoint x: 547, endPoint y: 260, distance: 47.3
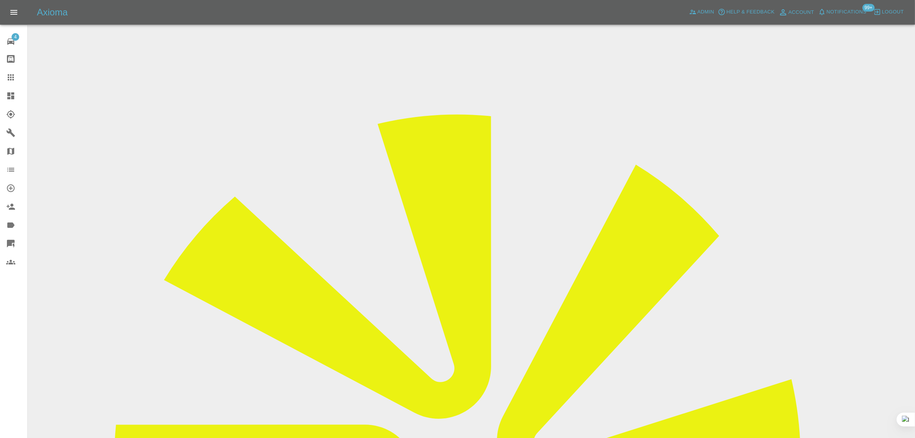
copy td "sultani@me.com"
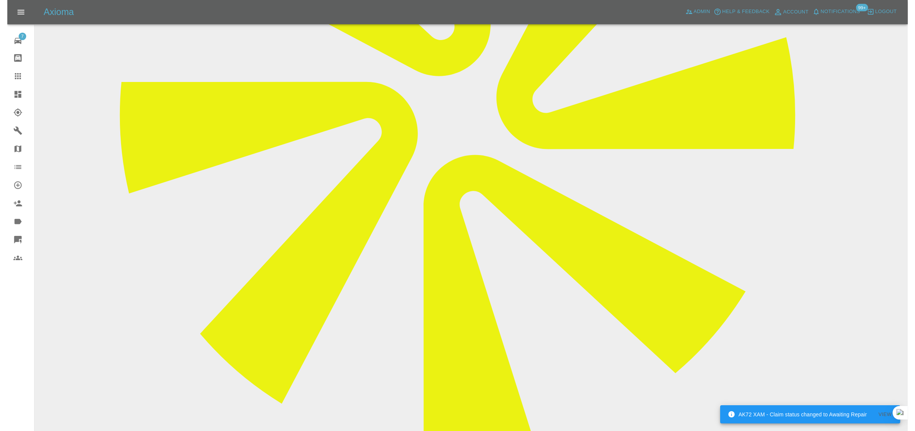
scroll to position [433, 0]
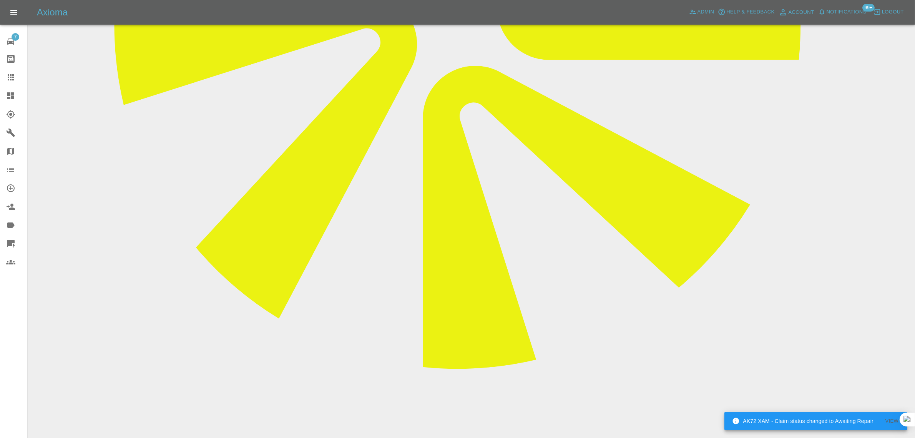
drag, startPoint x: 368, startPoint y: 307, endPoint x: 441, endPoint y: 301, distance: 73.7
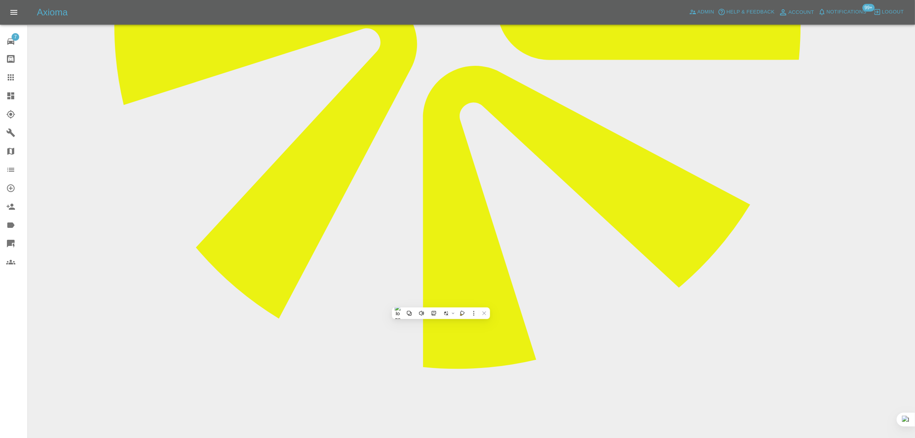
drag, startPoint x: 823, startPoint y: 318, endPoint x: 868, endPoint y: 315, distance: 45.5
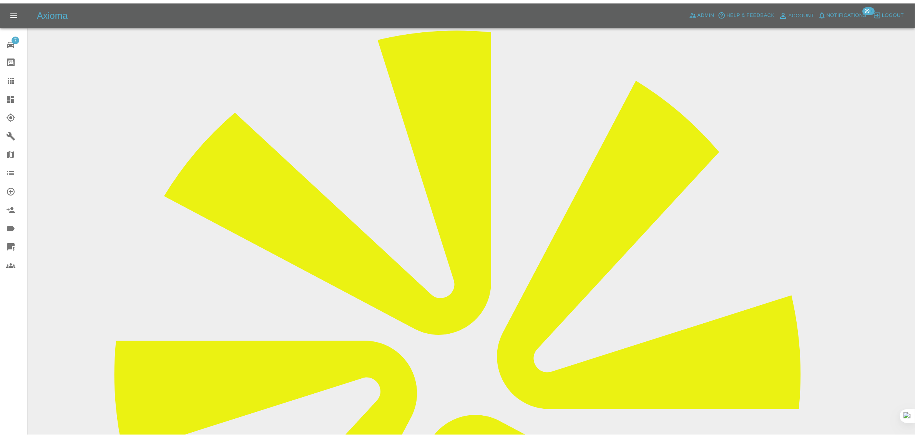
scroll to position [0, 0]
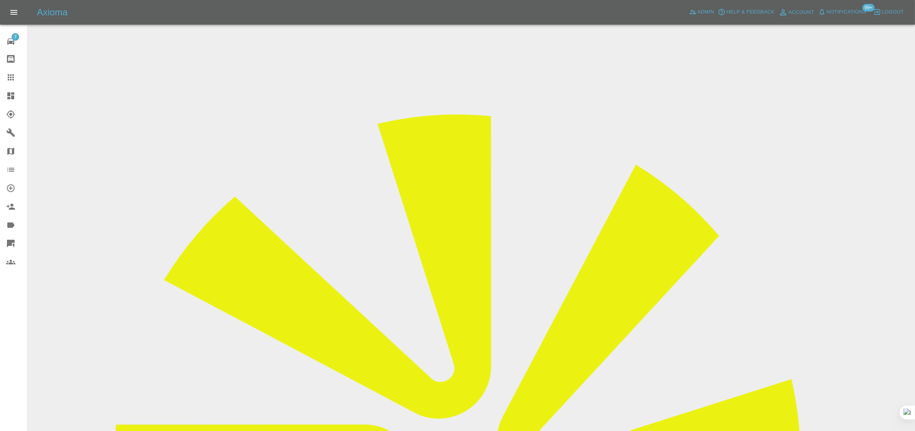
drag, startPoint x: 729, startPoint y: 117, endPoint x: 795, endPoint y: 118, distance: 65.8
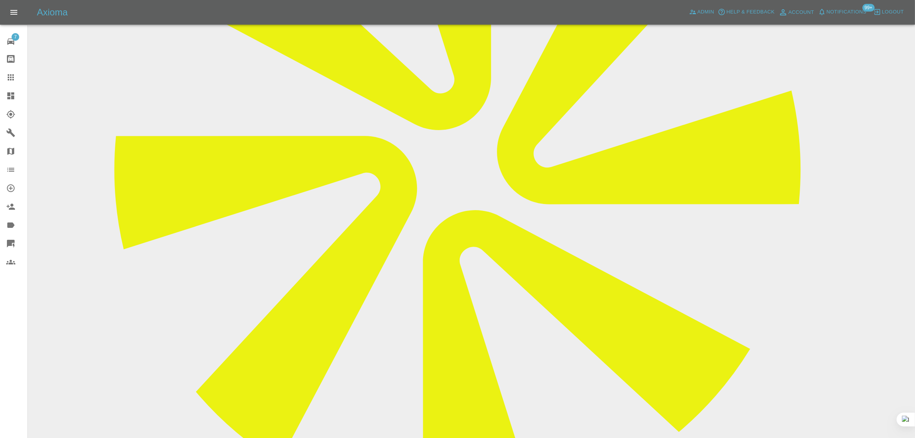
scroll to position [385, 0]
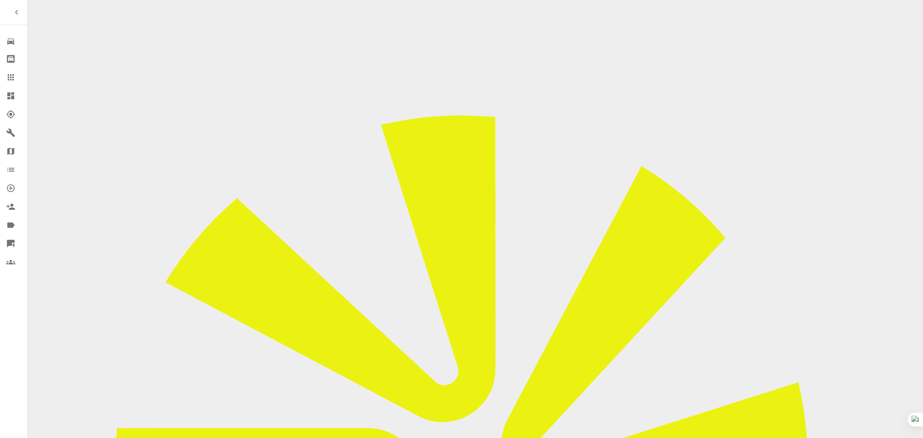
click at [8, 70] on link "Claims" at bounding box center [13, 77] width 27 height 18
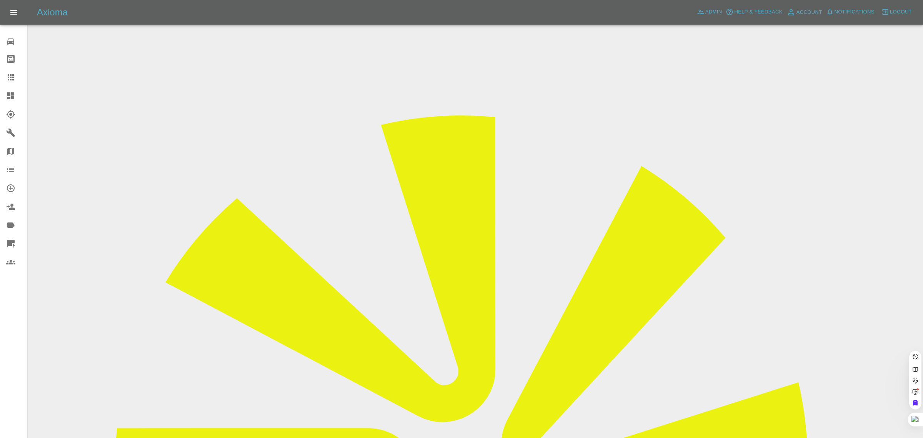
paste input "conordavison1@gmail.com"
type input "conordavison1@gmail.co"
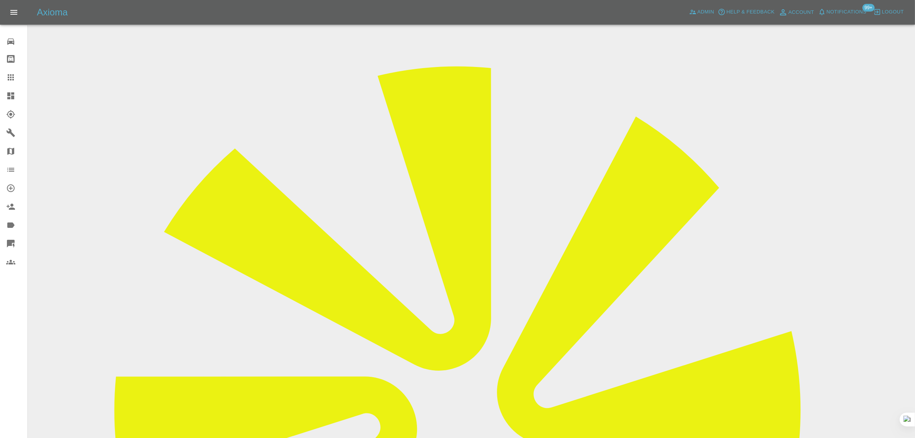
scroll to position [336, 0]
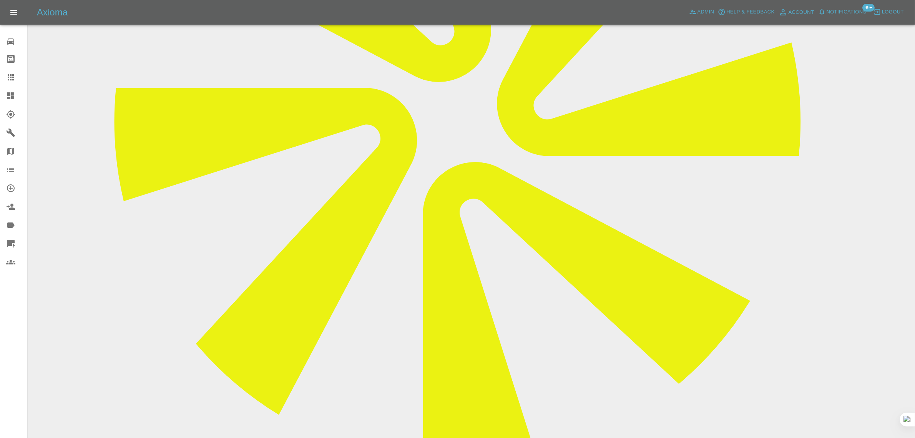
paste textarea "I don’t have electricity access will this be an issue?"
type textarea "I don’t have electricity access will this be an issue?"
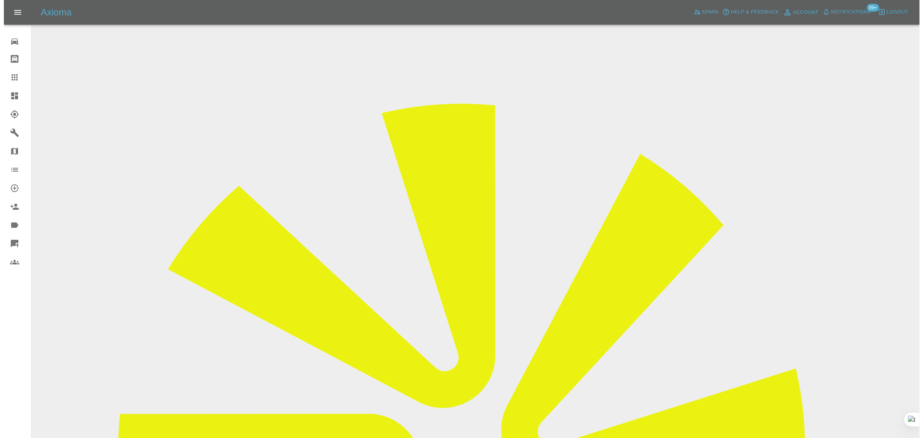
scroll to position [0, 0]
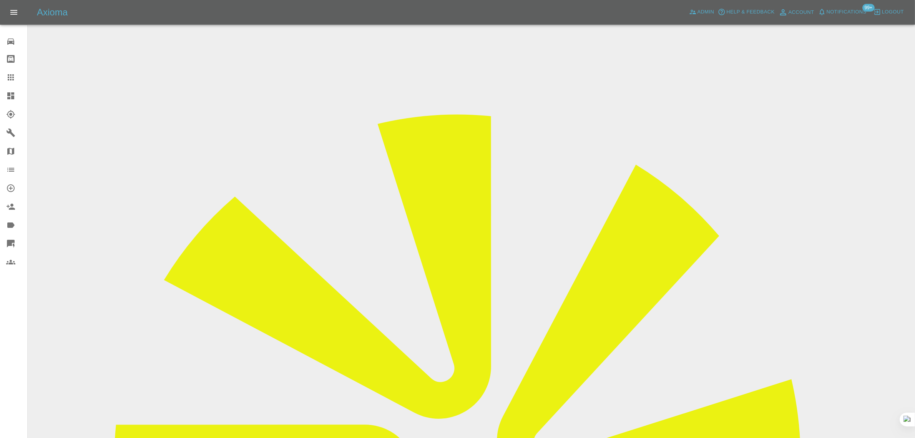
click at [7, 75] on icon at bounding box center [10, 77] width 9 height 9
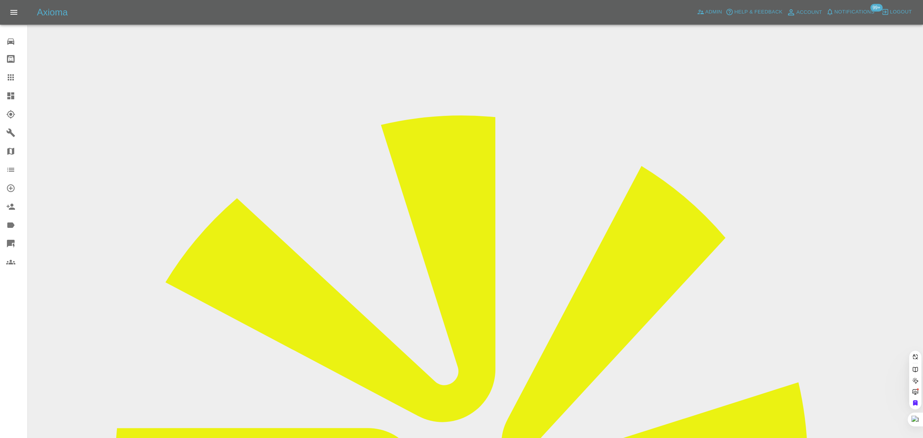
drag, startPoint x: 371, startPoint y: 258, endPoint x: 427, endPoint y: 251, distance: 56.6
paste input "[EMAIL_ADDRESS][DOMAIN_NAME]"
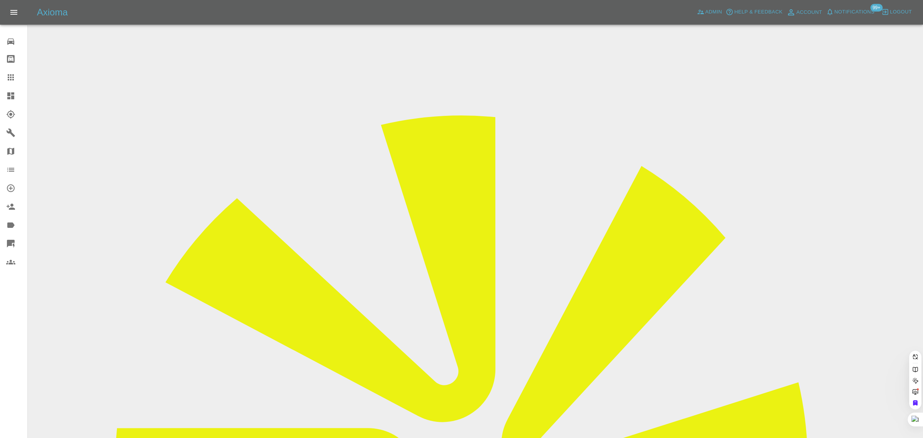
scroll to position [0, 7]
type input "[EMAIL_ADDRESS][DOMAIN_NAME]"
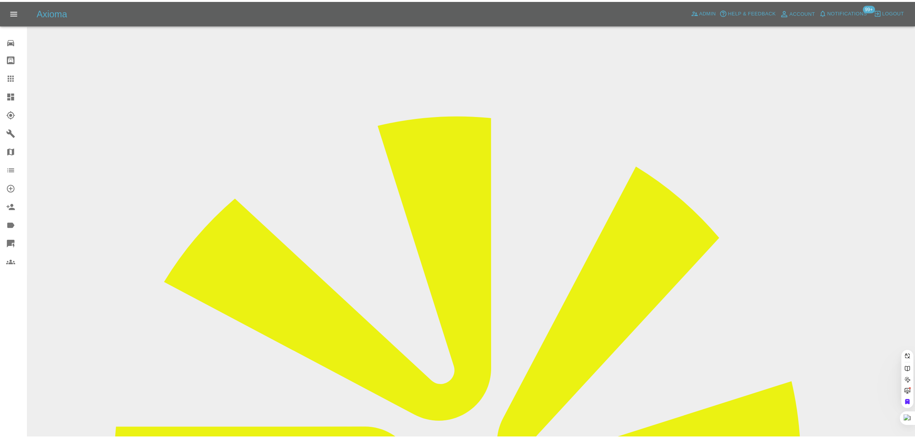
scroll to position [0, 0]
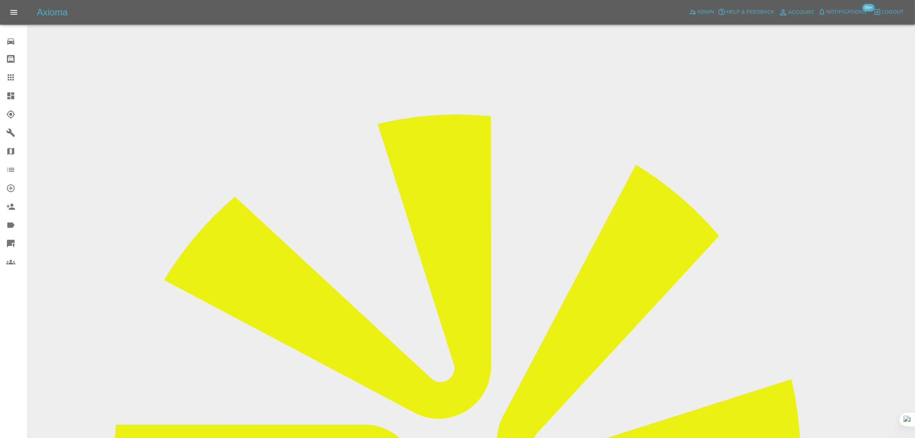
click at [13, 74] on icon at bounding box center [10, 77] width 9 height 9
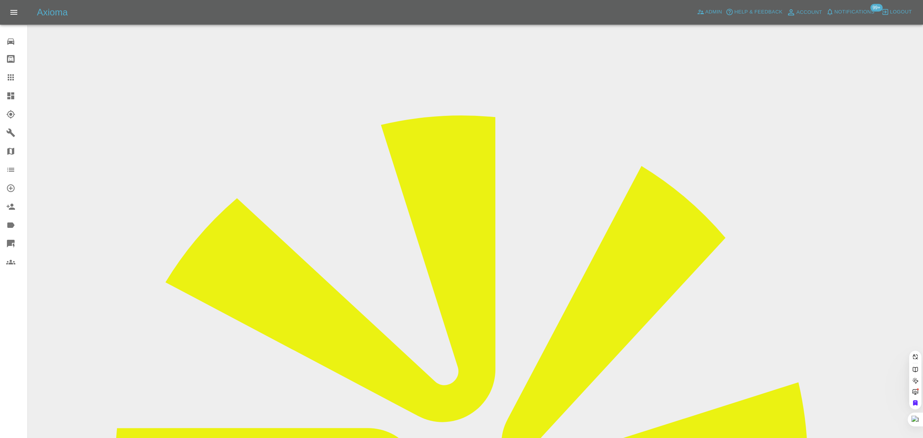
paste input "marx.green@gmail.com"
type input "marx.green@gmail.com"
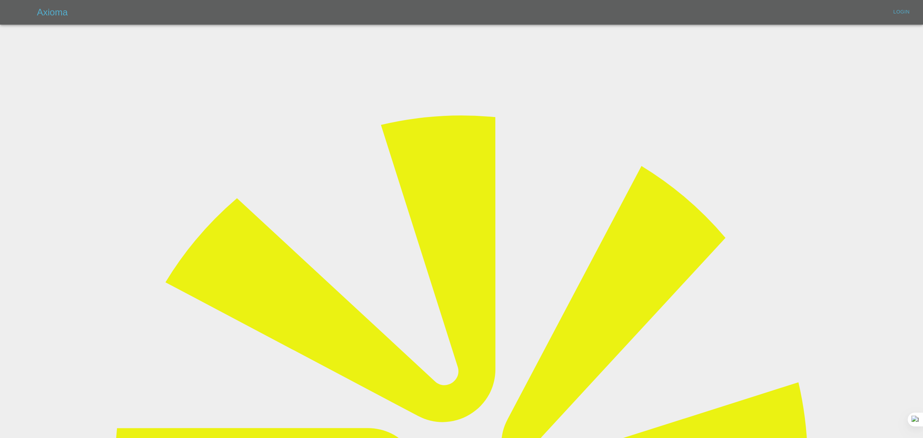
type input "bookkeeping@fifoaccounting.com"
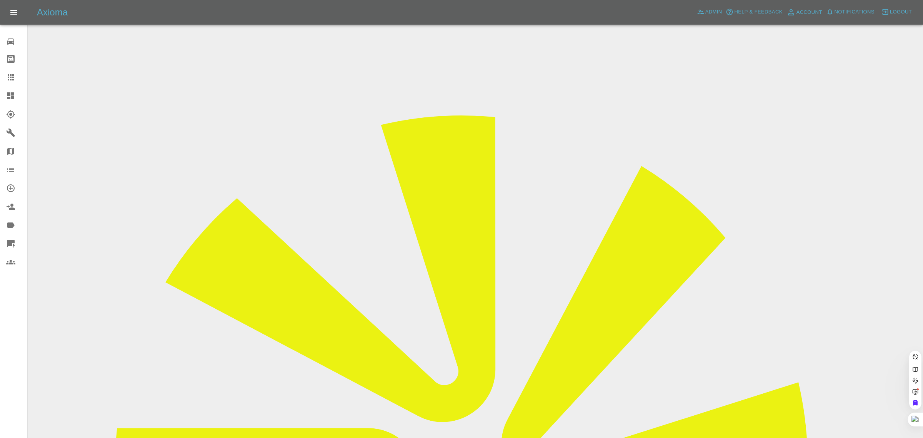
paste input "marx.green@gmail.com"
type input "marx.green@gmail."
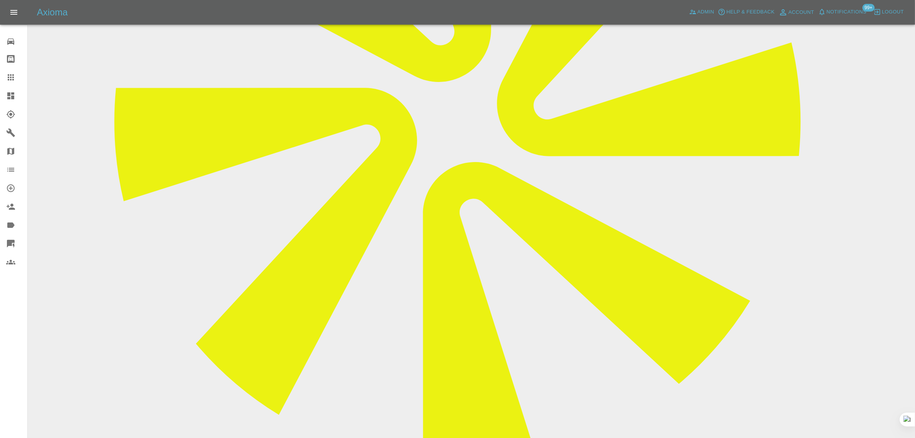
scroll to position [529, 0]
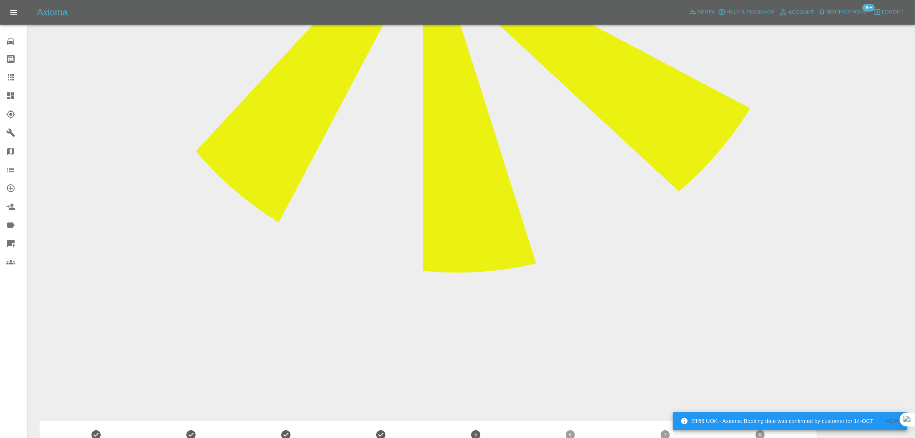
paste textarea "Can you please confirm when my car will actually be booked in for repair? It wa…"
type textarea "Can you please confirm when my car will actually be booked in for repair? It wa…"
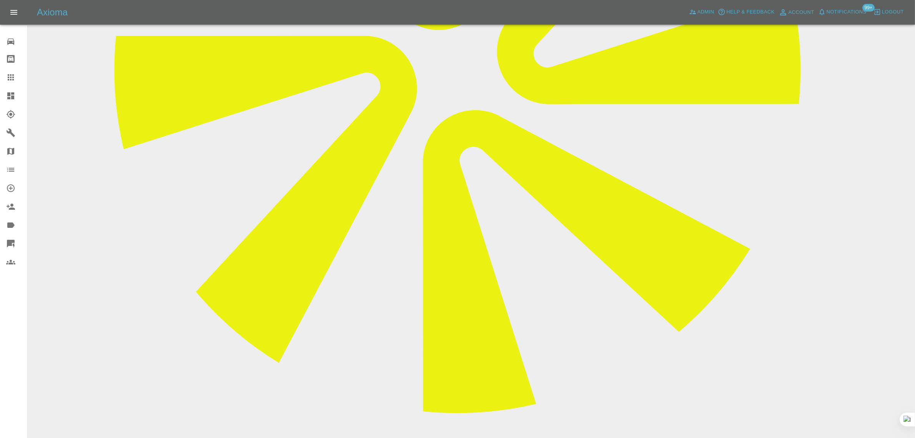
scroll to position [577, 0]
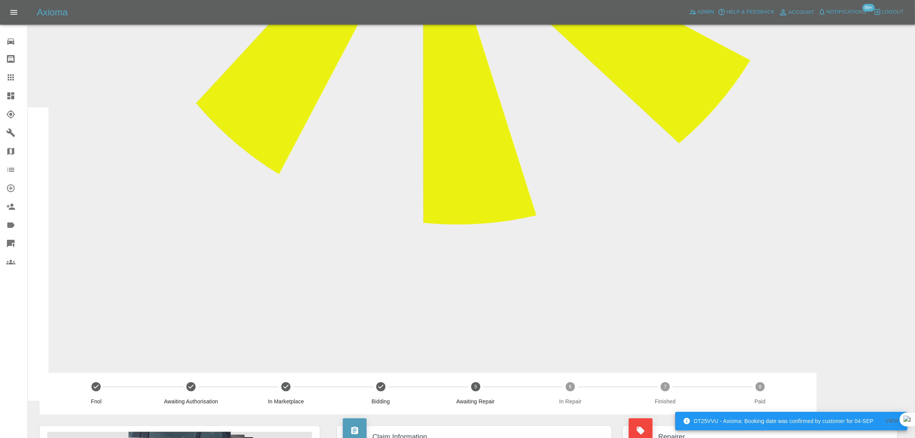
paste textarea "From: marx.green@gmail.com Sent: 2025-09-03 14:00:13.919000+00:00 To: Axioma Es…"
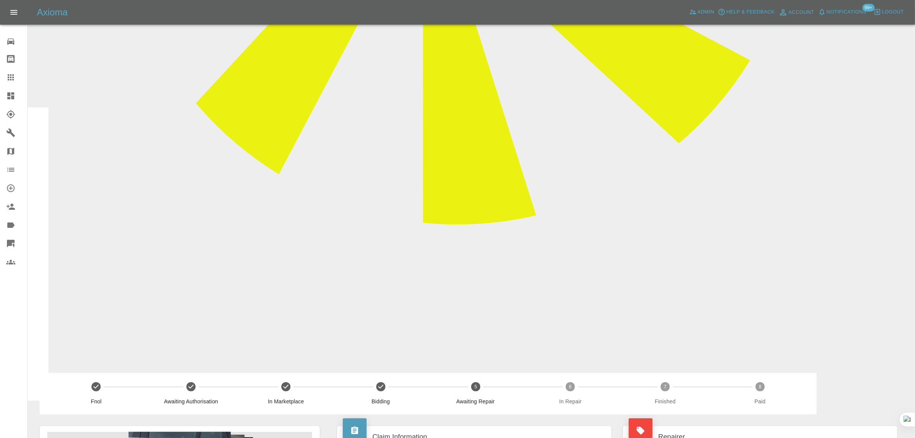
type textarea "From: marx.green@gmail.com Sent: 2025-09-03 14:00:13.919000+00:00 To: Axioma Es…"
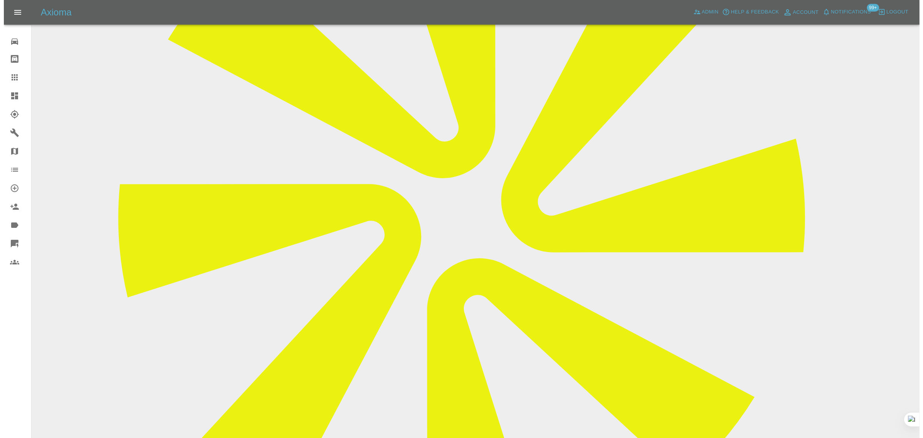
scroll to position [0, 0]
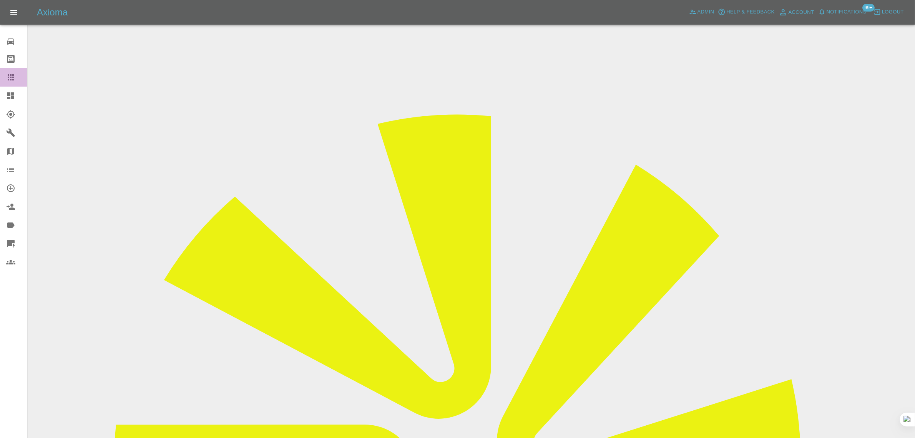
click at [11, 79] on icon at bounding box center [11, 77] width 6 height 6
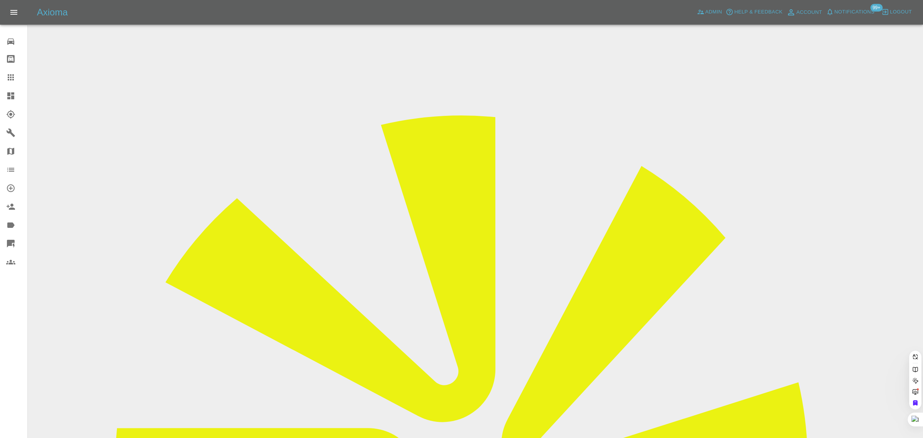
paste input "hamz-ss@hotmail.com"
type input "hamz-ss@hotmail.co"
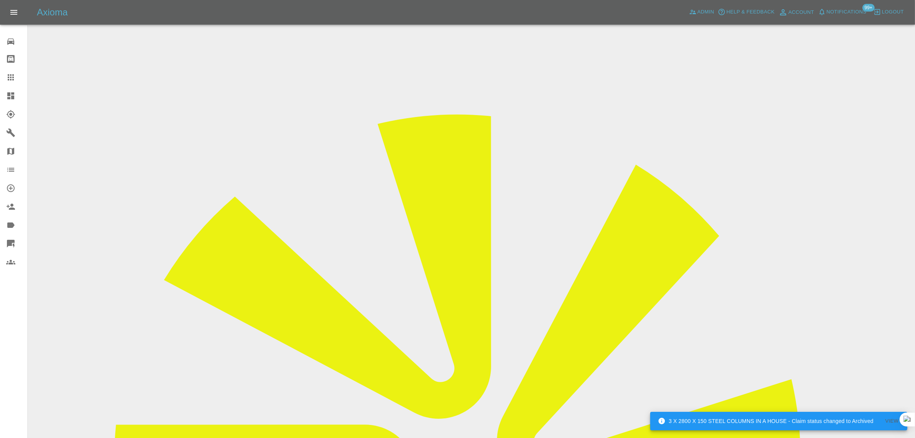
click at [6, 78] on icon at bounding box center [10, 77] width 9 height 9
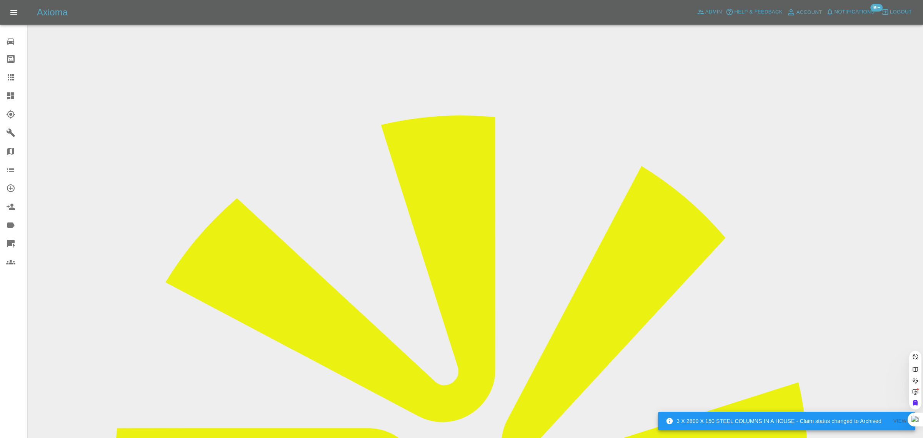
paste input "gkharodia@sky.com"
type input "gkharodia@sky.co"
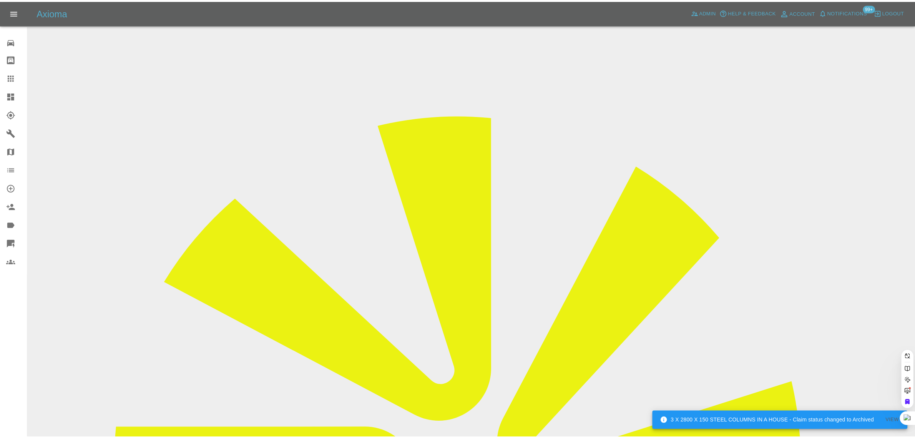
scroll to position [0, 0]
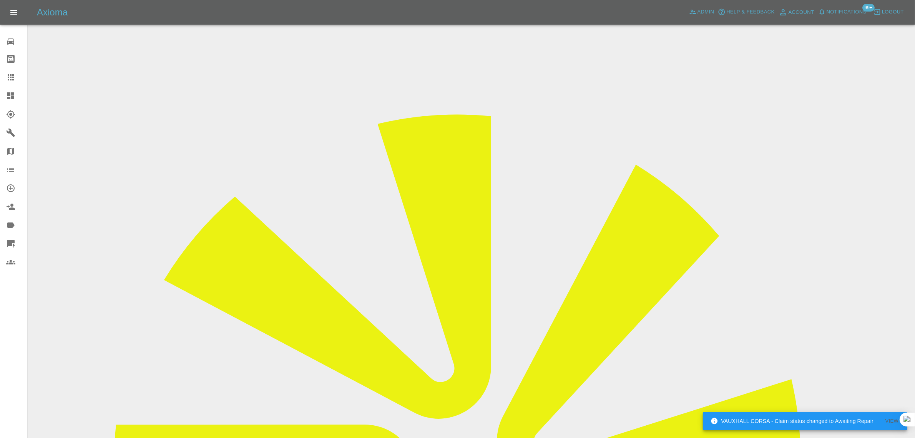
click at [0, 0] on input "Choose files (pdf)" at bounding box center [0, 0] width 0 height 0
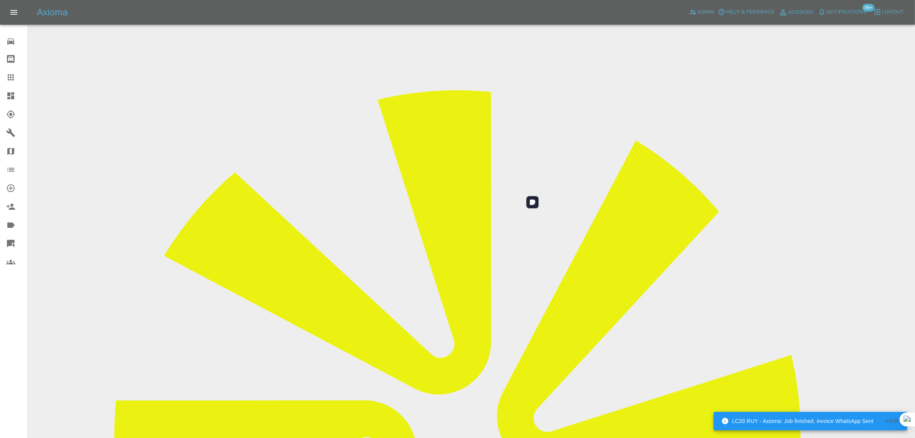
scroll to position [38, 0]
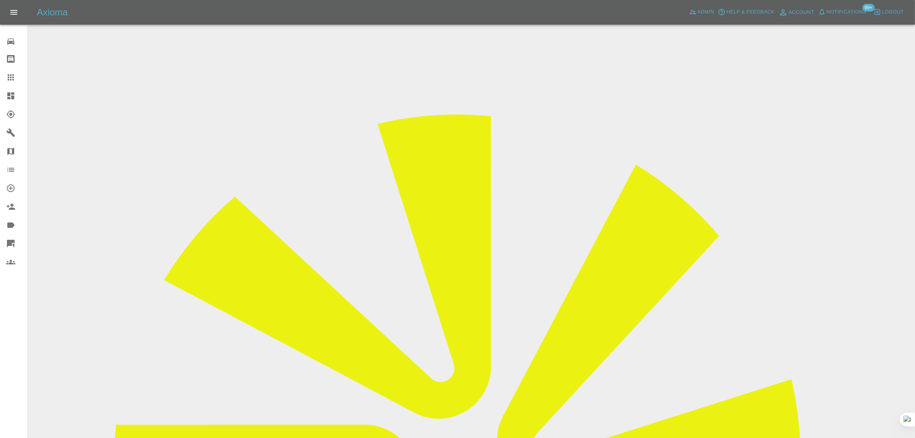
click at [12, 74] on icon at bounding box center [11, 77] width 6 height 6
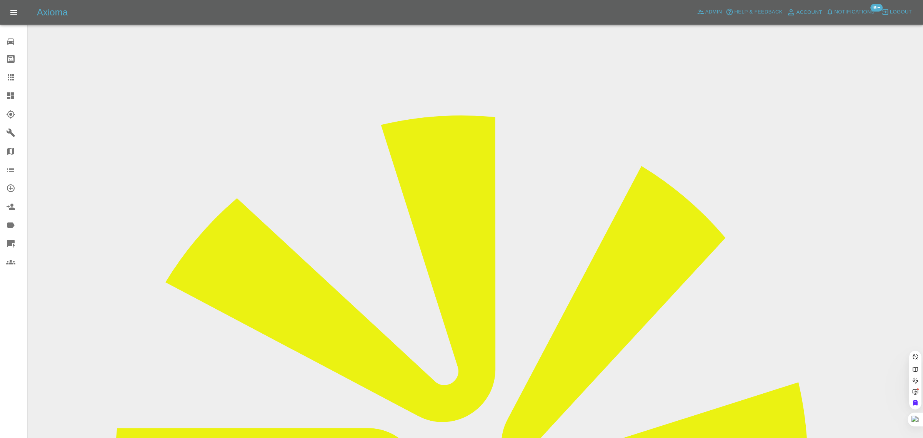
paste input "rkershaw286@gmail.com"
type input "rkershaw286@gmail.com"
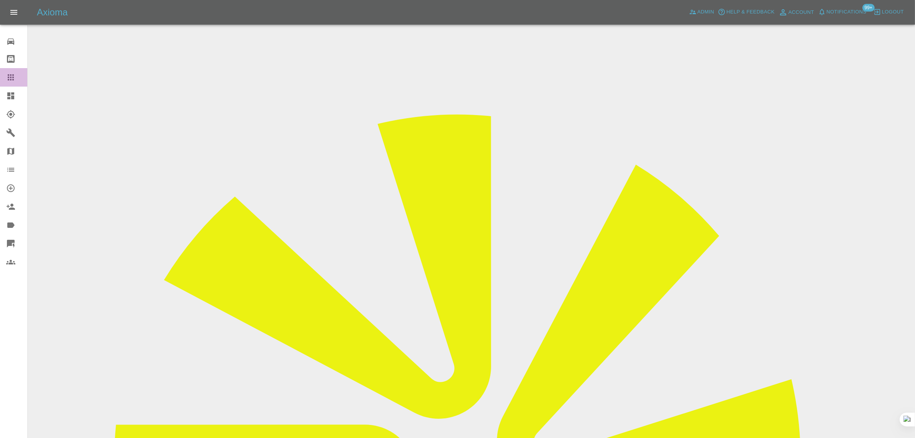
click at [8, 78] on icon at bounding box center [11, 77] width 6 height 6
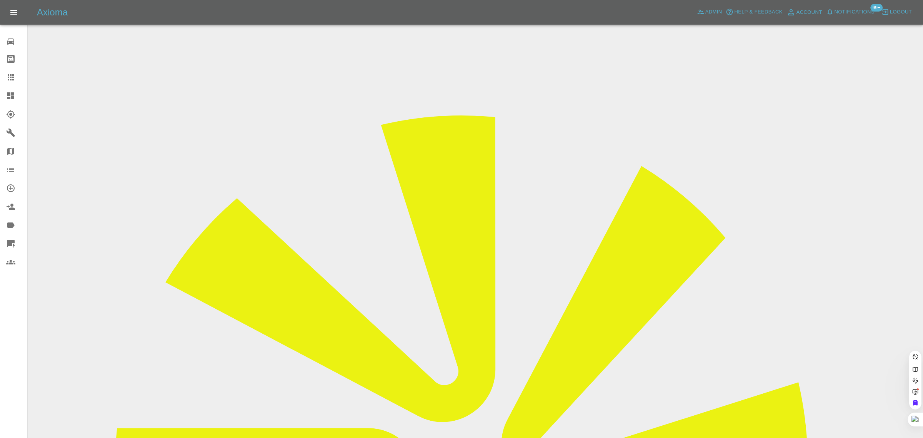
paste input "mills.gary1@sky.com"
type input "mills.gary1@sky.com"
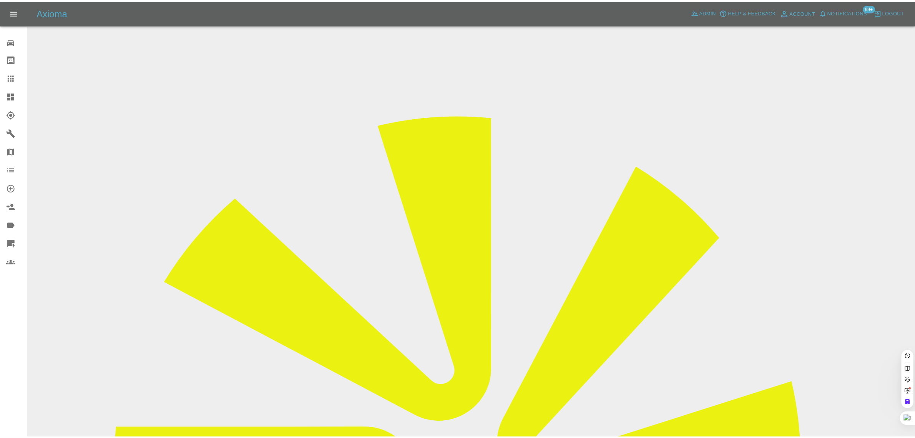
scroll to position [0, 0]
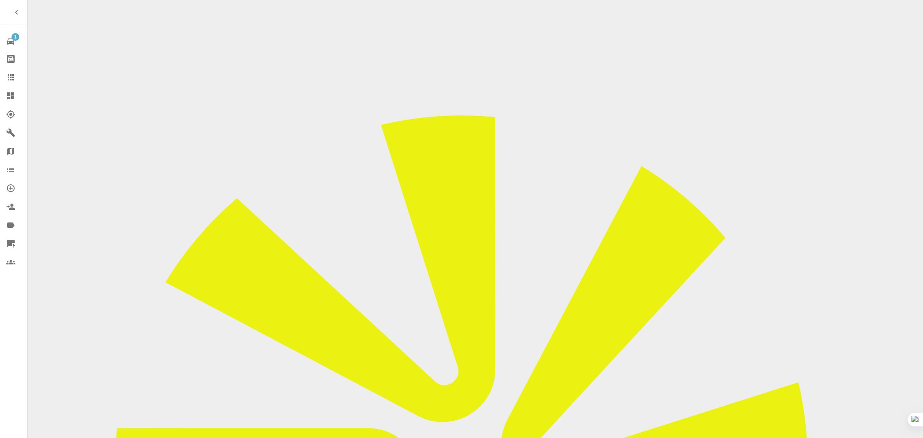
click at [23, 80] on div at bounding box center [17, 77] width 22 height 9
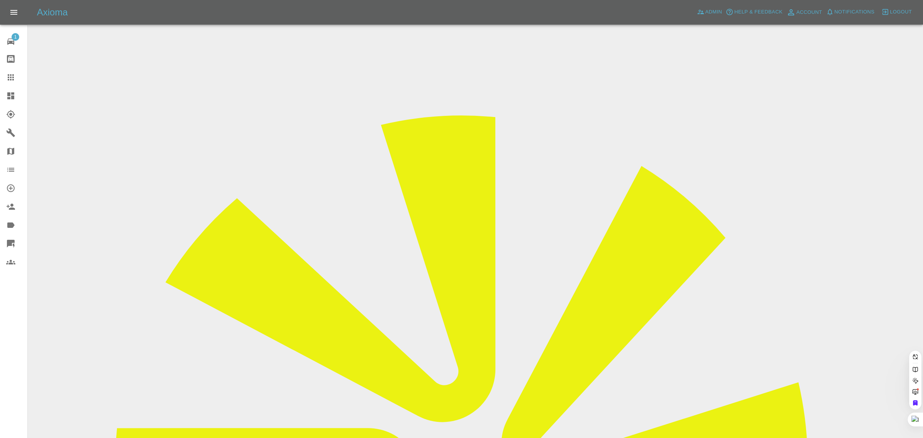
paste input "[EMAIL_ADDRESS][DOMAIN_NAME]"
type input "[EMAIL_ADDRESS][DOMAIN_NAME]"
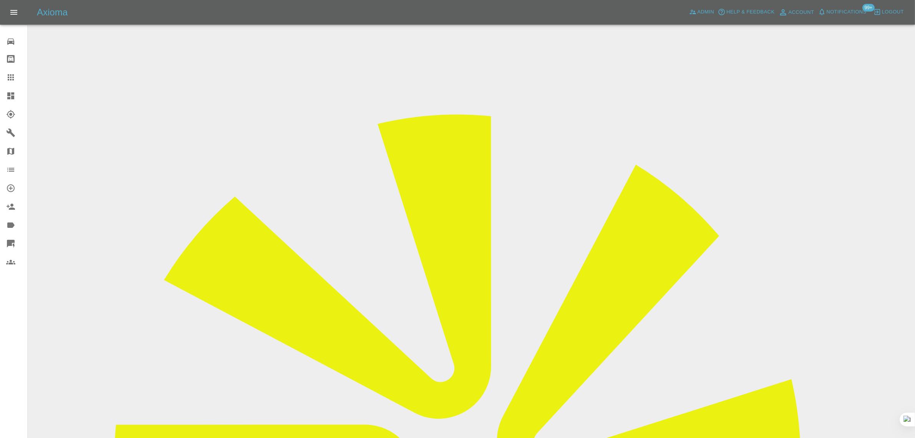
drag, startPoint x: 433, startPoint y: 134, endPoint x: 462, endPoint y: 133, distance: 29.2
drag, startPoint x: 431, startPoint y: 120, endPoint x: 481, endPoint y: 120, distance: 50.0
copy td "MERCEDES-BENZ"
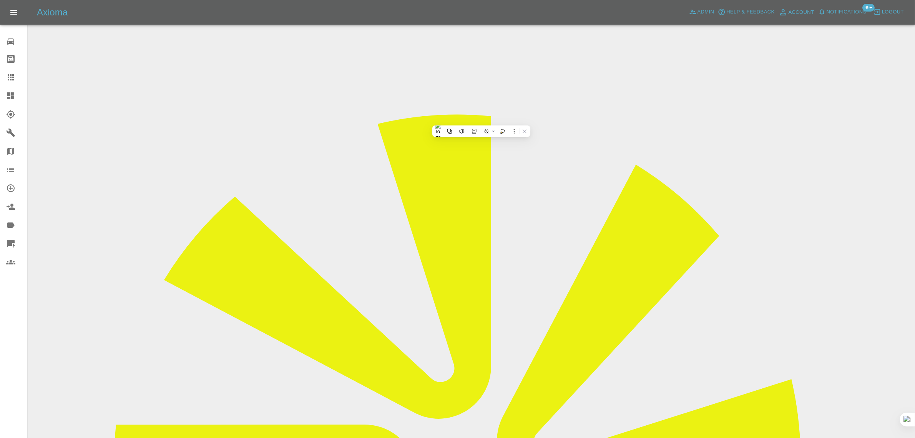
click at [7, 76] on icon at bounding box center [10, 77] width 9 height 9
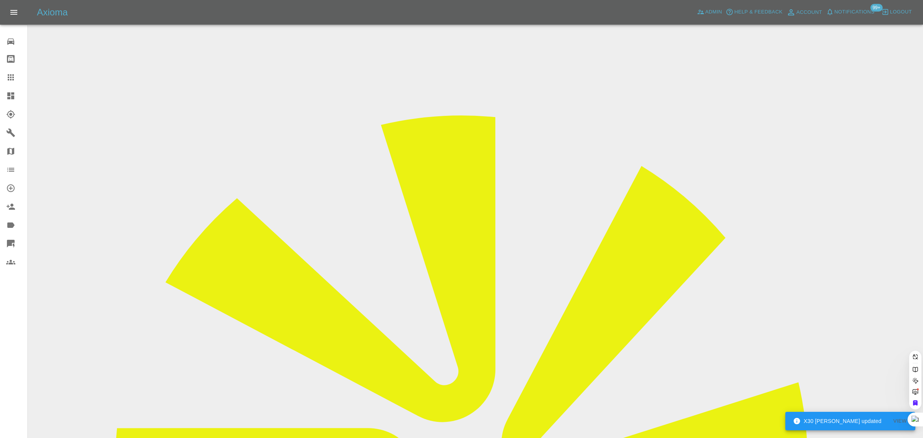
paste input "[EMAIL_ADDRESS][DOMAIN_NAME]"
type input "[EMAIL_ADDRESS][DOMAIN_NAME]"
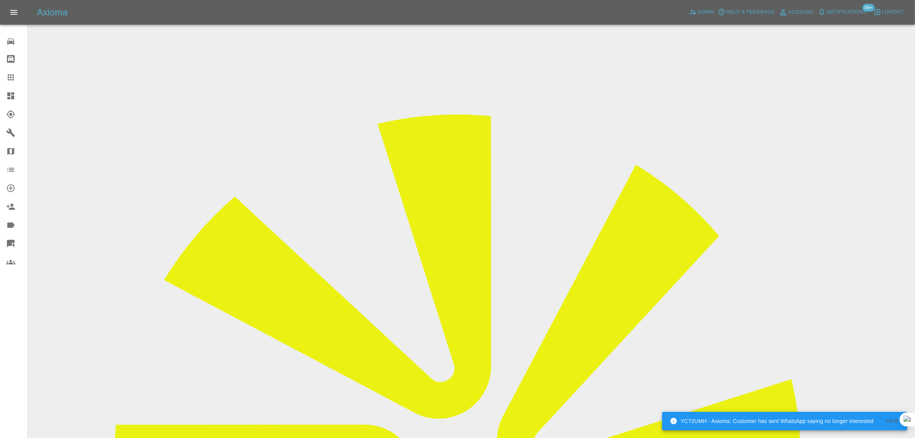
click at [0, 0] on input "Choose images" at bounding box center [0, 0] width 0 height 0
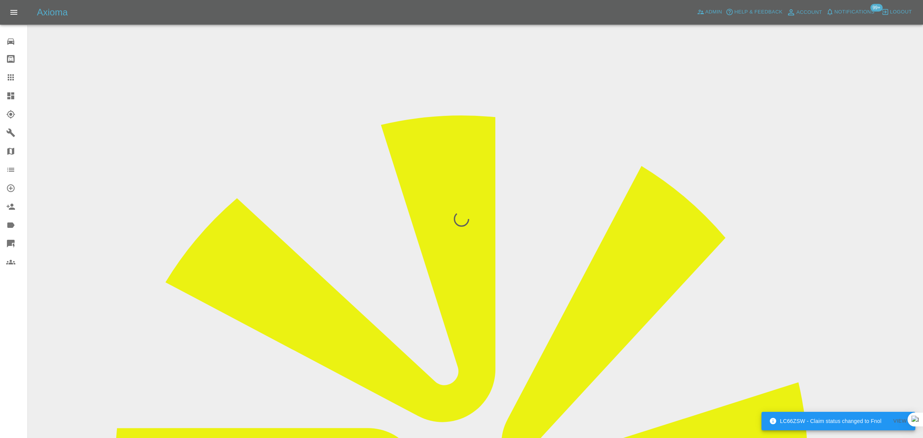
click at [8, 329] on div "0 Repair home Bodyshop home Claims Dashboard Explorer Garages Map Organization …" at bounding box center [14, 219] width 28 height 438
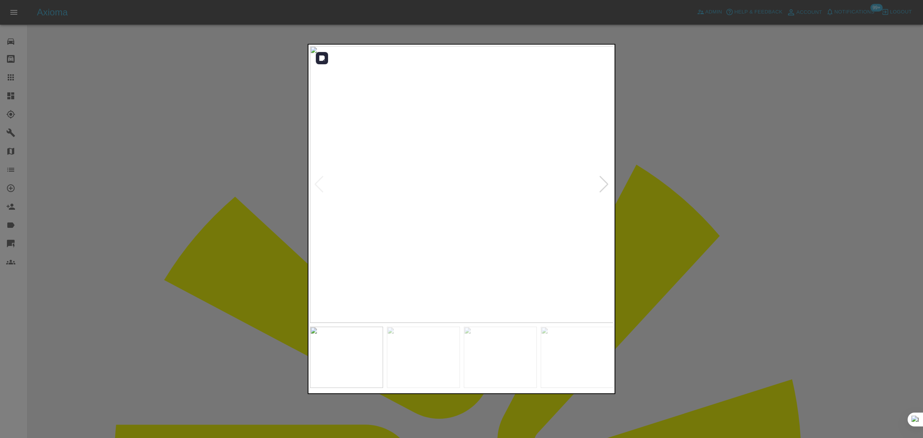
click at [604, 181] on div at bounding box center [604, 184] width 10 height 17
click at [602, 181] on div at bounding box center [604, 184] width 10 height 17
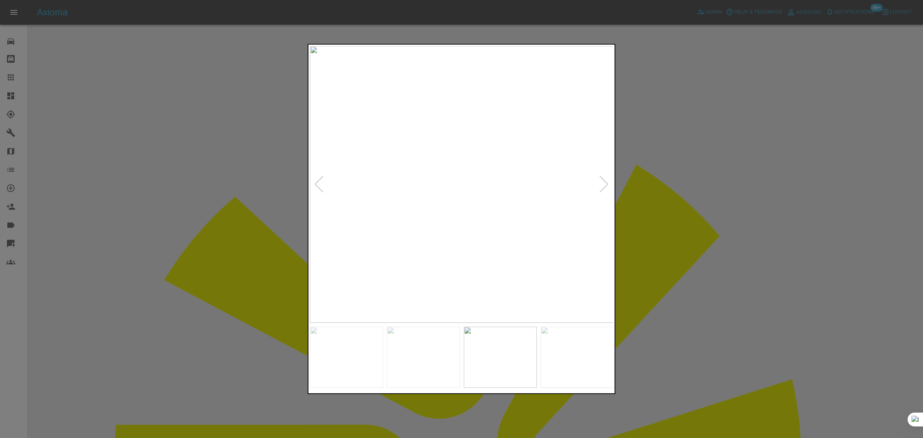
click at [689, 185] on div at bounding box center [461, 219] width 923 height 438
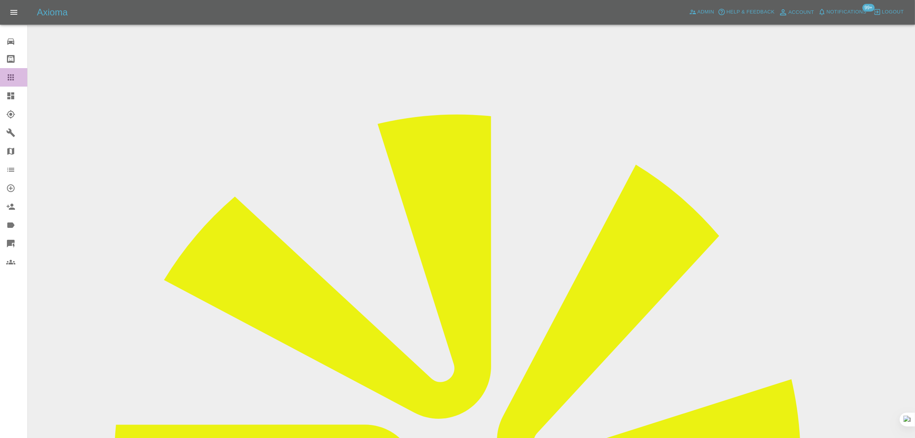
click at [12, 75] on icon at bounding box center [10, 77] width 9 height 9
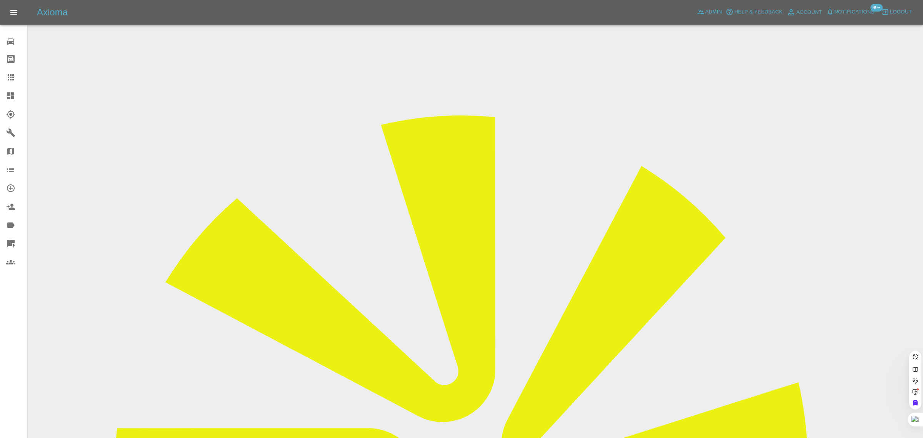
paste input "[EMAIL_ADDRESS][DOMAIN_NAME]"
type input "[EMAIL_ADDRESS][DOMAIN_NAME]"
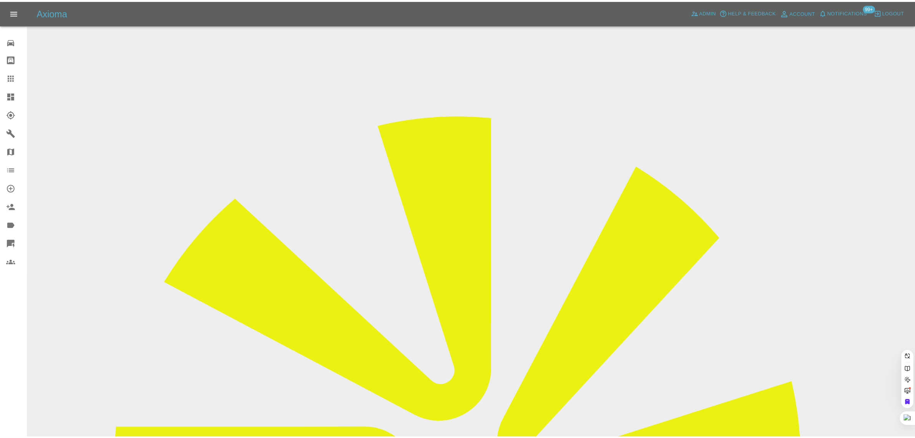
scroll to position [0, 0]
